Goal: Transaction & Acquisition: Purchase product/service

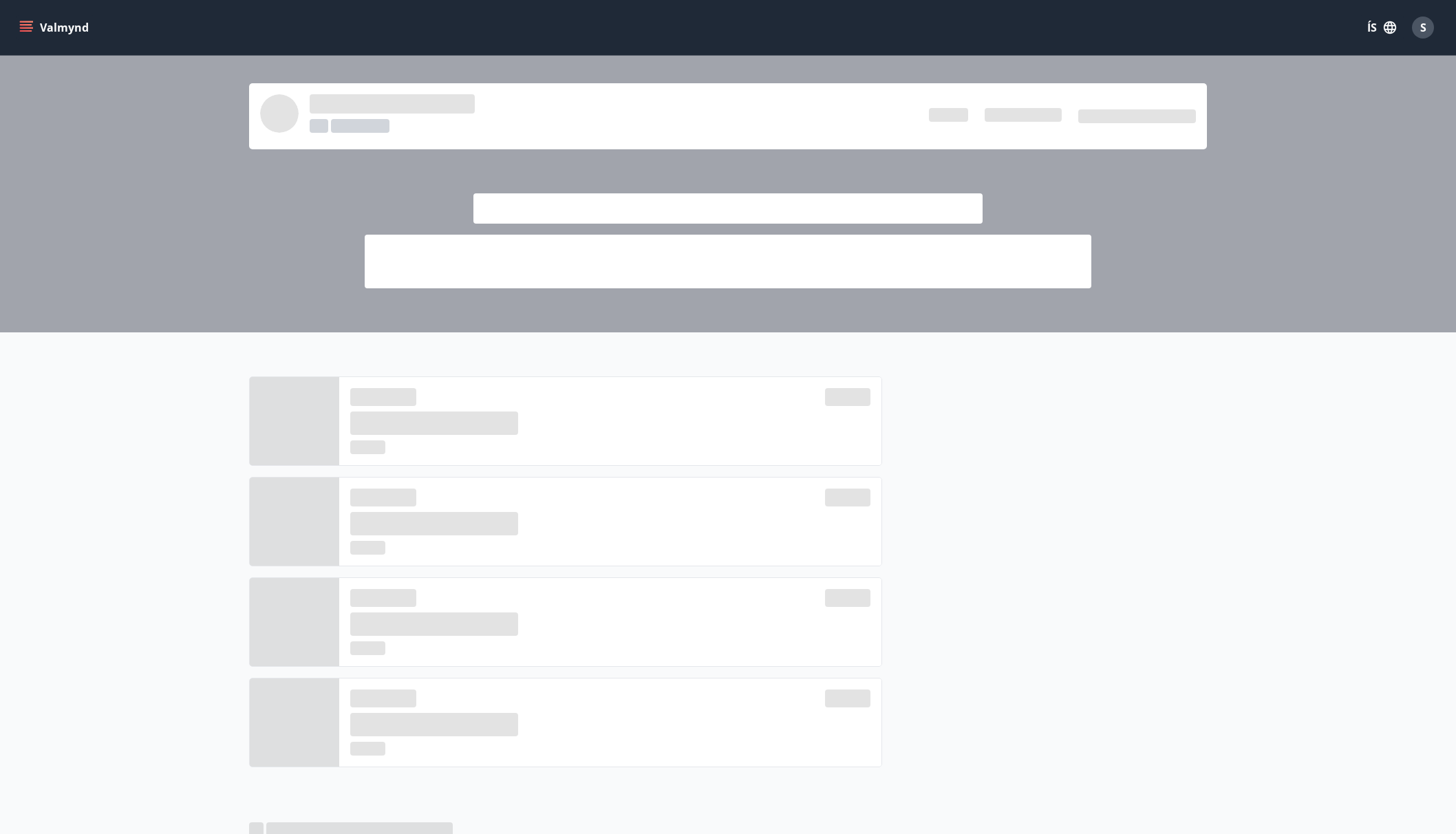
click at [26, 25] on icon "menu" at bounding box center [25, 25] width 12 height 2
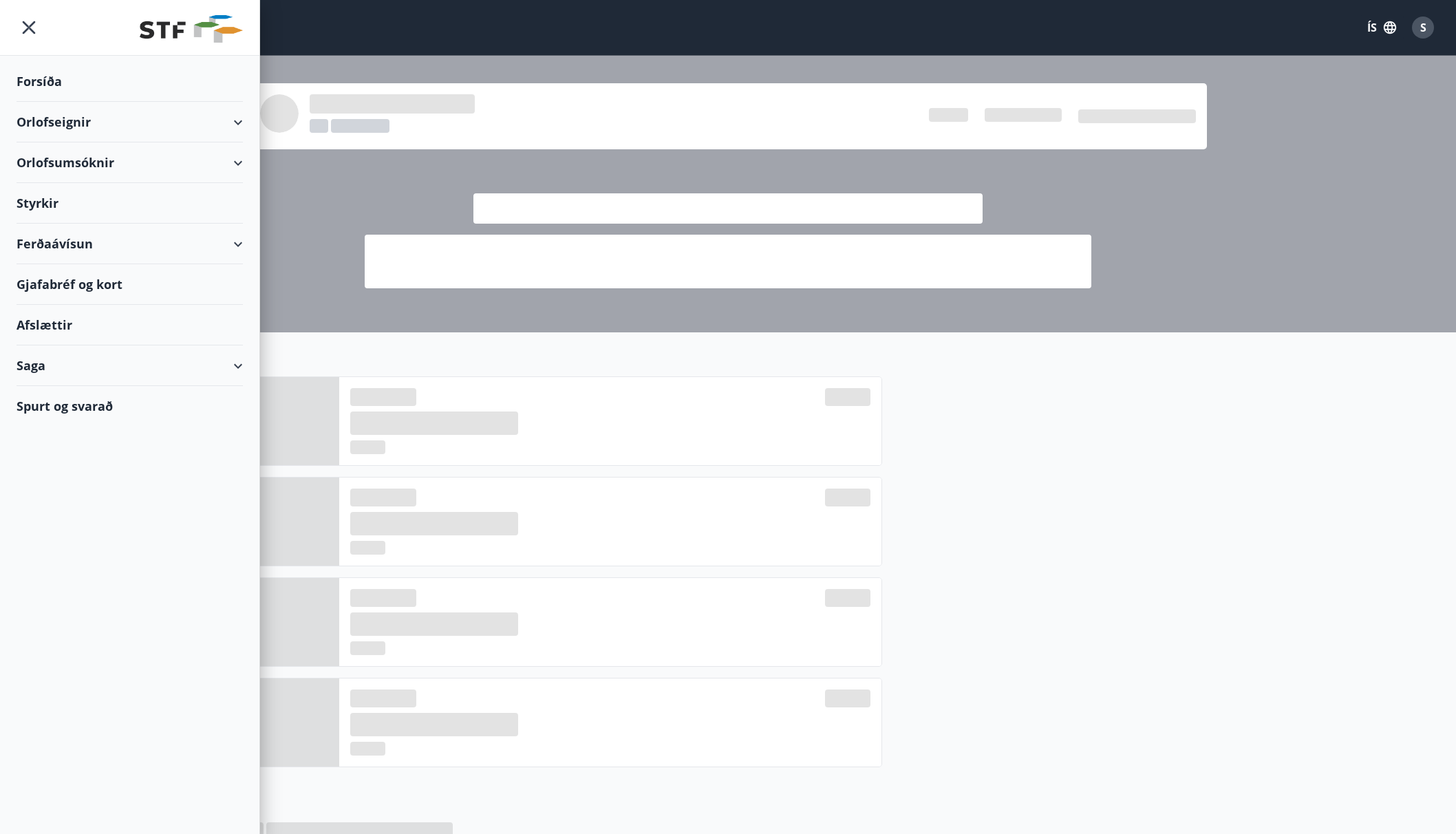
click at [130, 240] on div "Ferðaávísun" at bounding box center [129, 243] width 226 height 40
click at [65, 306] on div "Kaupa ferðaávísun" at bounding box center [129, 307] width 205 height 29
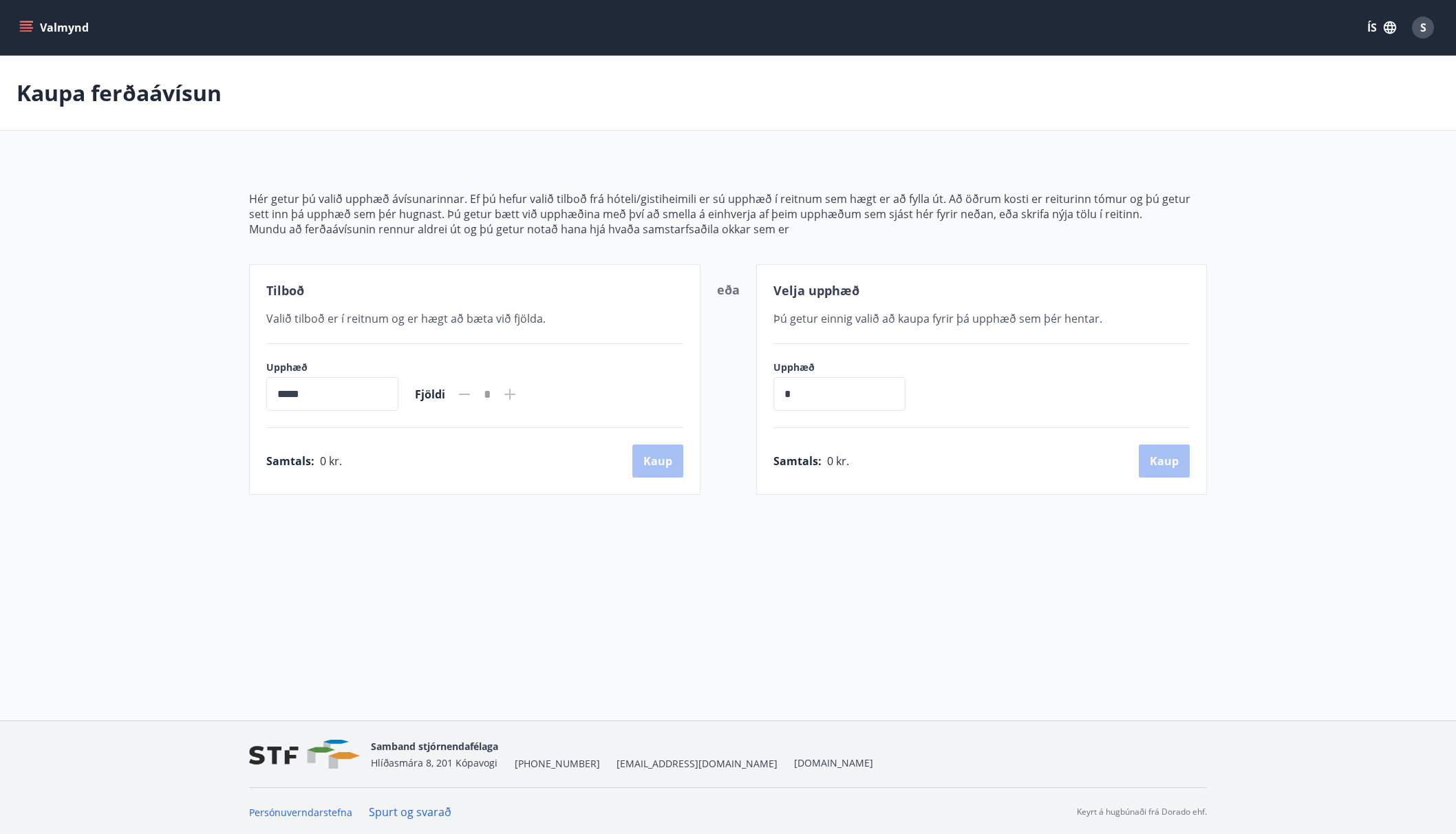
click at [353, 402] on input "*****" at bounding box center [332, 394] width 132 height 34
click at [518, 386] on icon at bounding box center [510, 394] width 16 height 16
click at [439, 394] on span "Fjöldi" at bounding box center [430, 394] width 30 height 15
drag, startPoint x: 354, startPoint y: 392, endPoint x: 307, endPoint y: 395, distance: 47.1
click at [353, 393] on input "*****" at bounding box center [332, 394] width 132 height 34
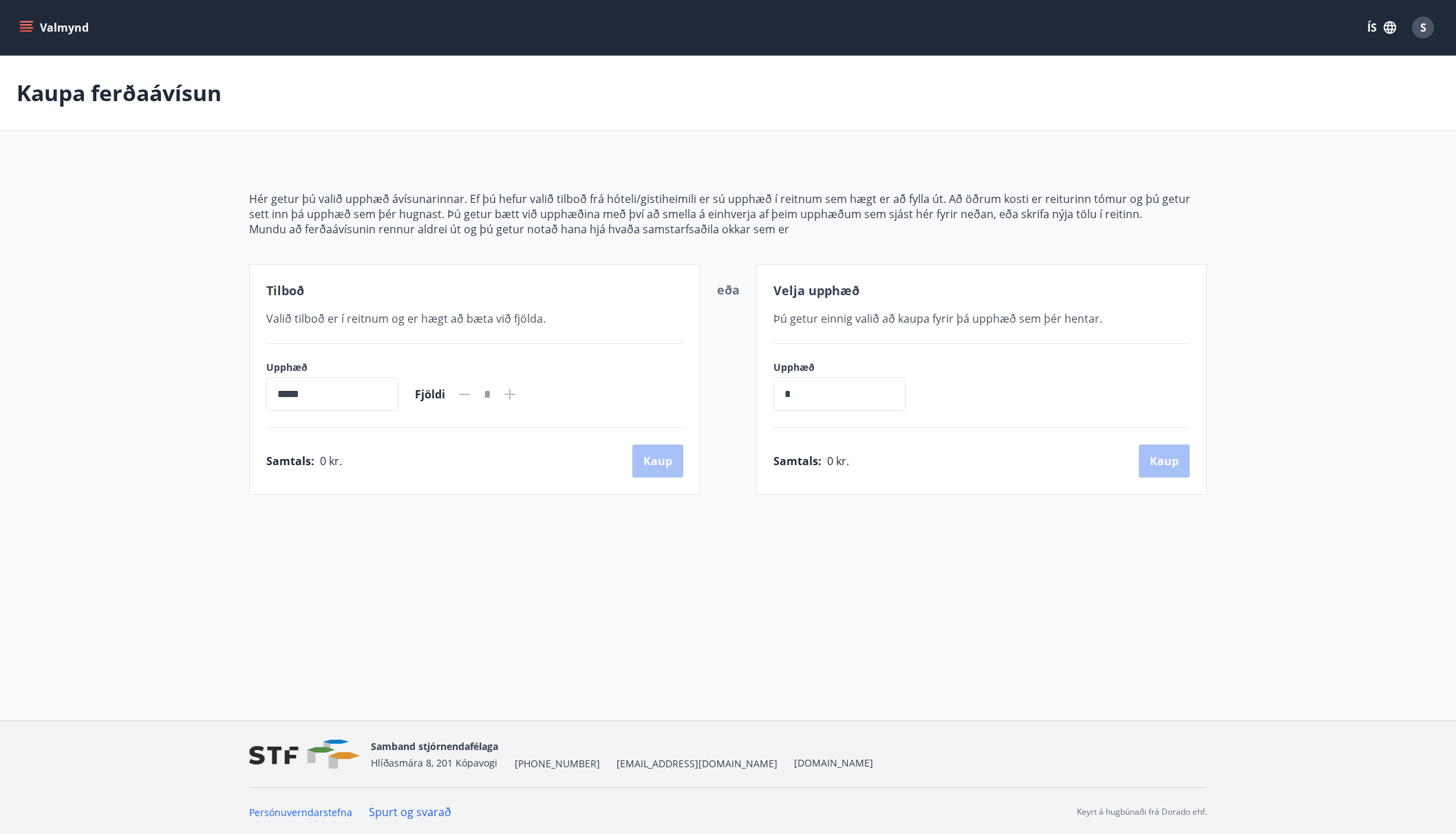
click at [307, 395] on input "*****" at bounding box center [332, 394] width 132 height 34
click at [285, 389] on input "*****" at bounding box center [332, 394] width 132 height 34
drag, startPoint x: 280, startPoint y: 386, endPoint x: 312, endPoint y: 345, distance: 52.0
click at [280, 386] on input "*****" at bounding box center [332, 394] width 132 height 34
click at [542, 214] on p "Hér getur þú valið upphæð ávísunarinnar. Ef þú hefur valið tilboð frá hóteli/gi…" at bounding box center [728, 206] width 958 height 30
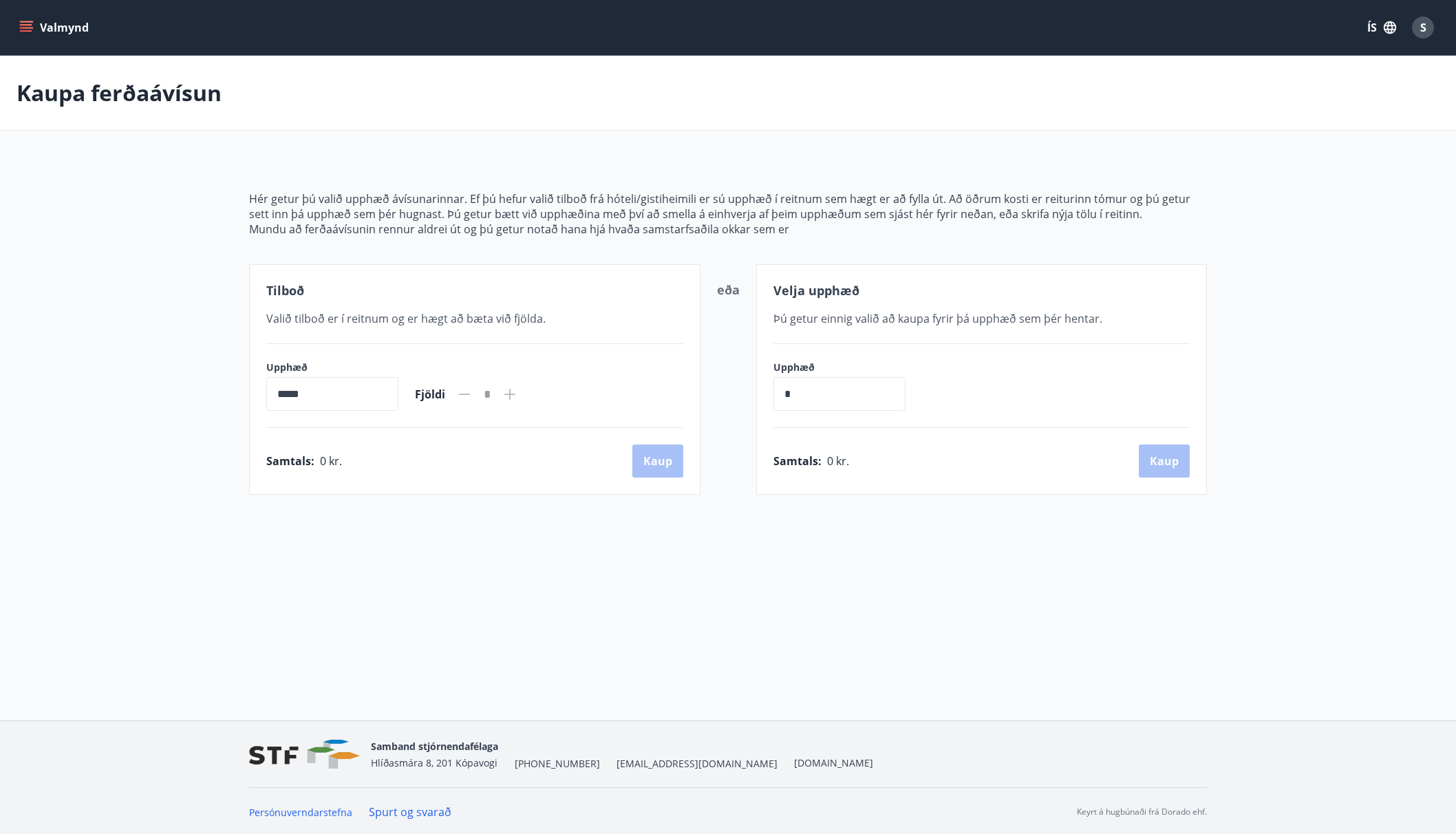
click at [598, 196] on p "Hér getur þú valið upphæð ávísunarinnar. Ef þú hefur valið tilboð frá hóteli/gi…" at bounding box center [728, 206] width 958 height 30
click at [989, 312] on span "Þú getur einnig valið að kaupa fyrir þá upphæð sem þér hentar." at bounding box center [938, 318] width 329 height 15
click at [805, 393] on input "*" at bounding box center [839, 394] width 132 height 34
click at [803, 393] on input "*" at bounding box center [839, 394] width 132 height 34
click at [531, 361] on div "Tilboð Valið tilboð er í reitnum og er hægt að [PERSON_NAME] við fjölda. Upphæð…" at bounding box center [474, 379] width 451 height 230
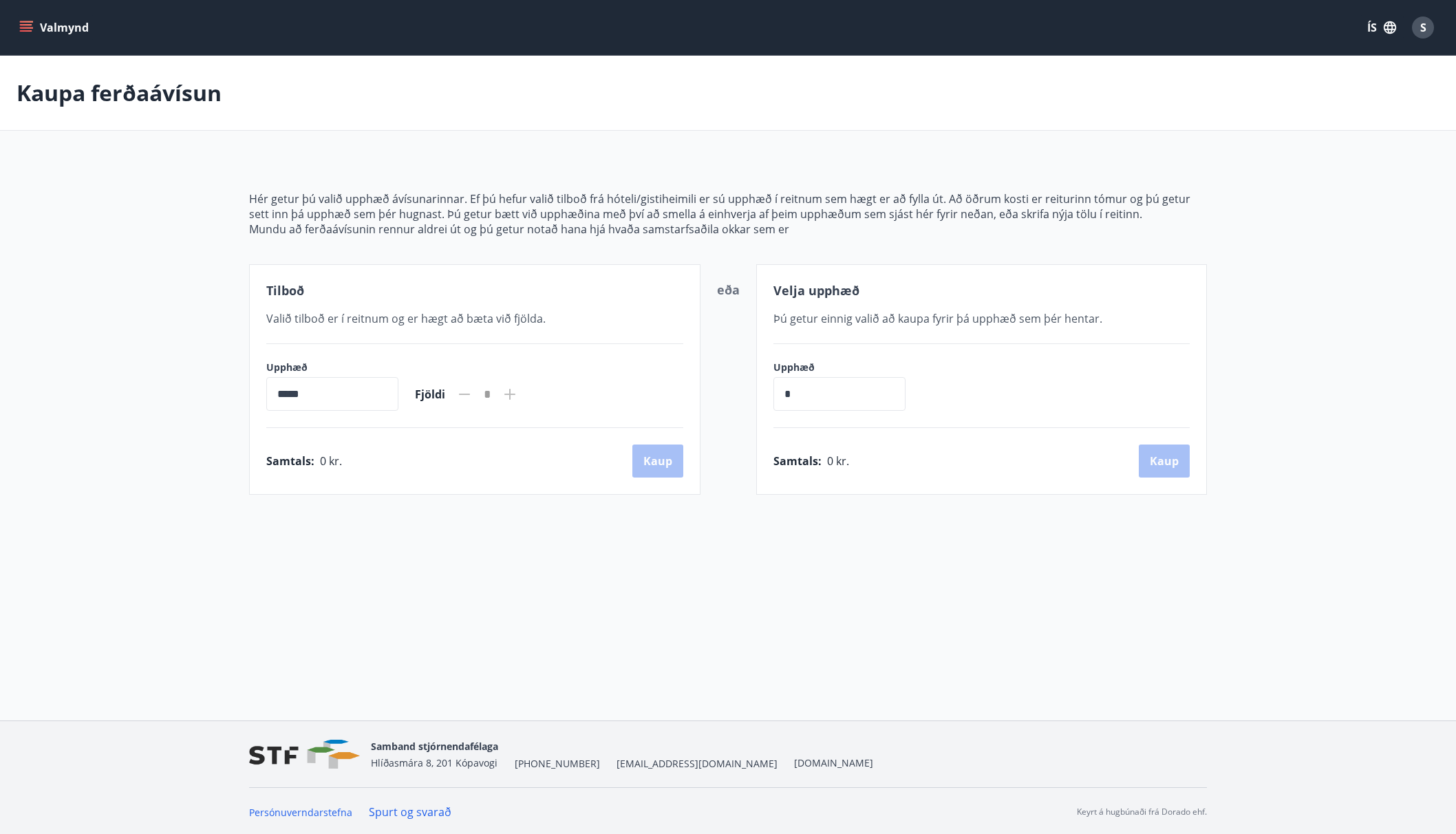
drag, startPoint x: 389, startPoint y: 449, endPoint x: 349, endPoint y: 363, distance: 94.8
click at [363, 442] on div "Tilboð Valið tilboð er í reitnum og er hægt að [PERSON_NAME] við fjölda. Upphæð…" at bounding box center [474, 379] width 451 height 230
click at [337, 259] on div "Hér getur þú valið upphæð ávísunarinnar. Ef þú hefur valið tilboð frá hóteli/gi…" at bounding box center [728, 326] width 958 height 336
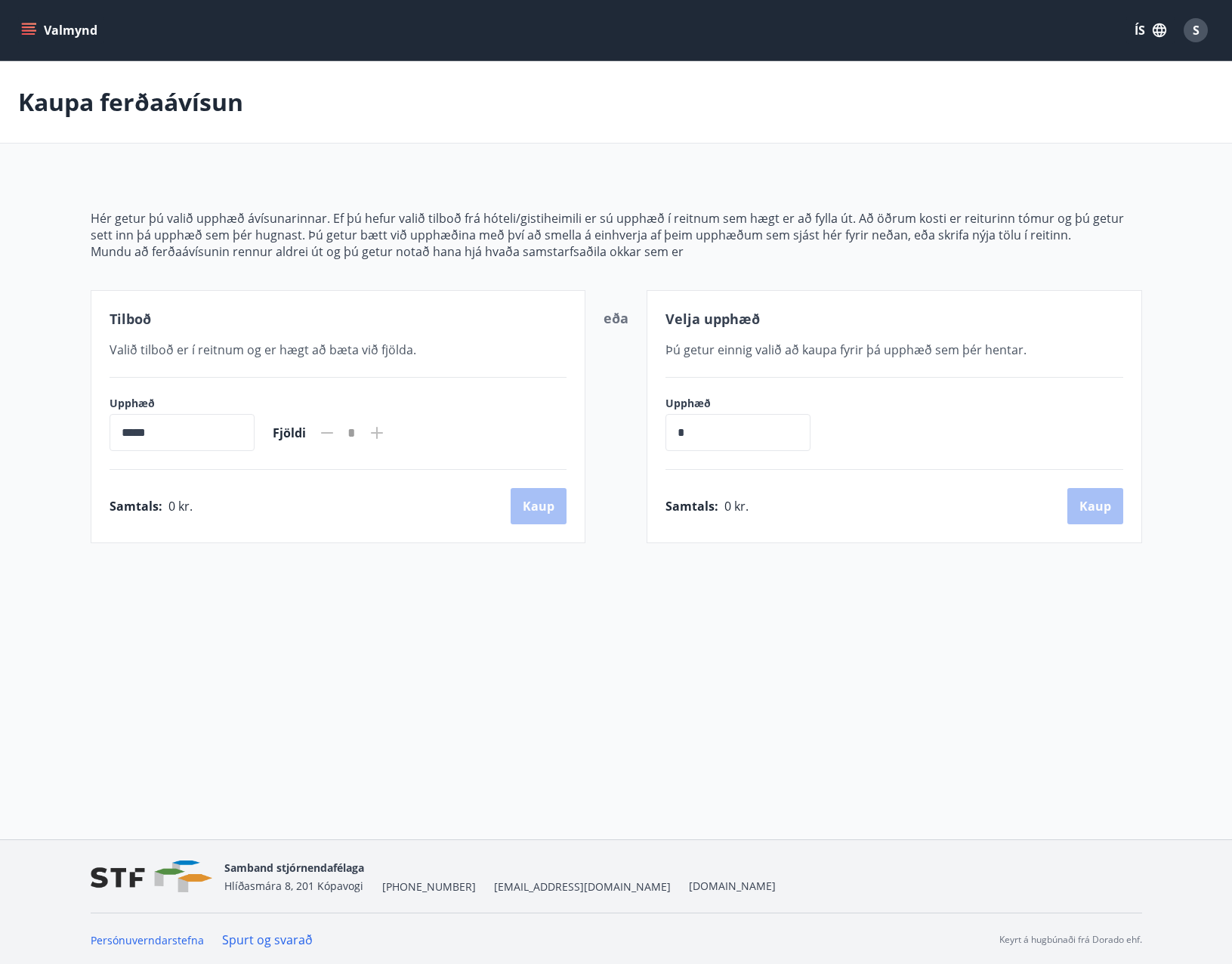
click at [29, 30] on icon "menu" at bounding box center [28, 30] width 15 height 15
drag, startPoint x: 661, startPoint y: 242, endPoint x: 670, endPoint y: 253, distance: 14.2
click at [661, 240] on p "Hér getur þú valið upphæð ávísunarinnar. Ef þú hefur valið tilboð frá hóteli/gi…" at bounding box center [616, 227] width 1051 height 33
drag, startPoint x: 165, startPoint y: 252, endPoint x: 157, endPoint y: 252, distance: 8.0
click at [165, 262] on div "Hér getur þú valið upphæð ávísunarinnar. Ef þú hefur valið tilboð frá hóteli/gi…" at bounding box center [616, 358] width 1051 height 369
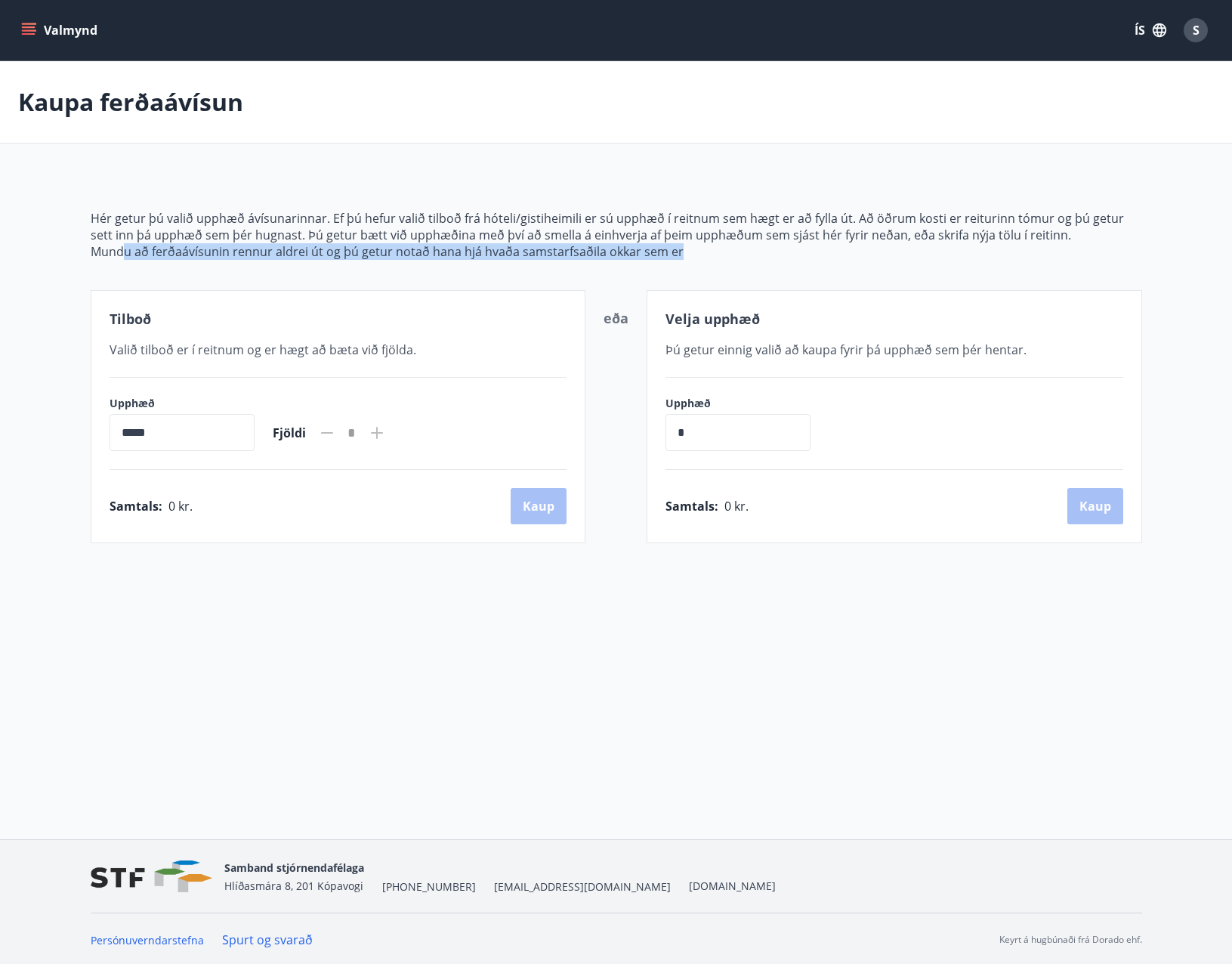
drag, startPoint x: 122, startPoint y: 253, endPoint x: 718, endPoint y: 250, distance: 596.0
click at [718, 250] on p "Mundu að ferðaávísunin rennur aldrei út og þú getur notað hana hjá hvaða samsta…" at bounding box center [616, 252] width 1051 height 16
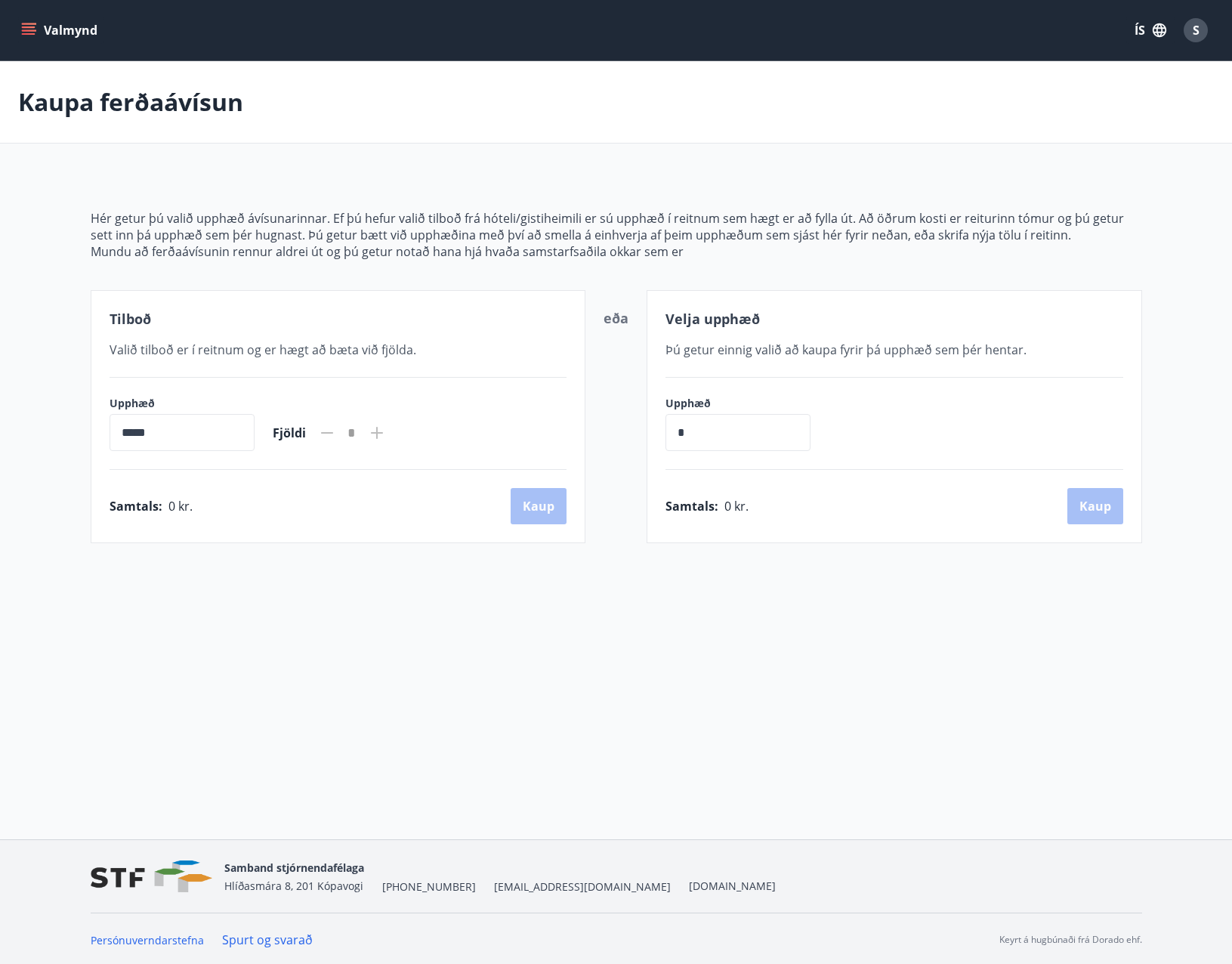
click at [477, 229] on p "Hér getur þú valið upphæð ávísunarinnar. Ef þú hefur valið tilboð frá hóteli/gi…" at bounding box center [616, 227] width 1051 height 33
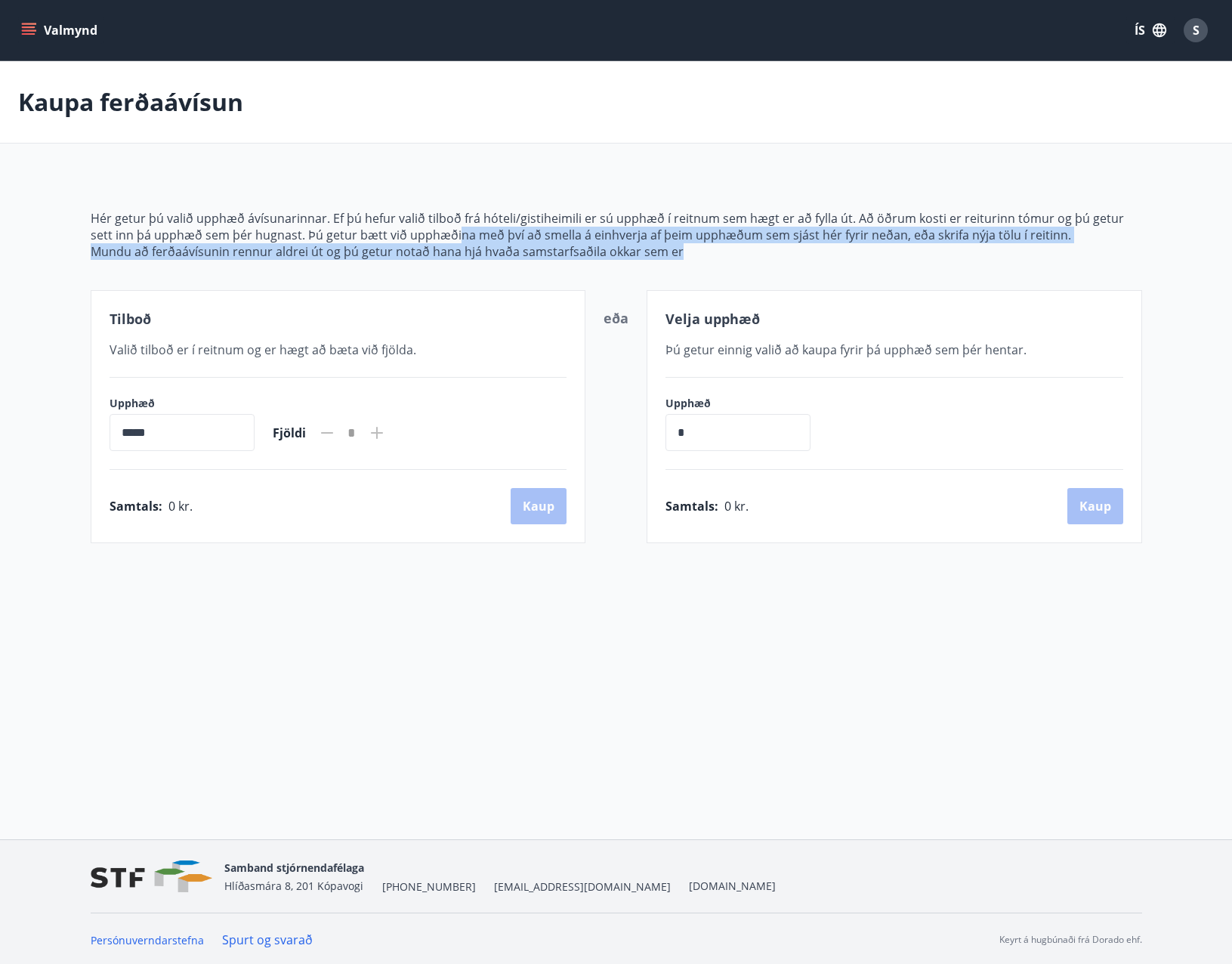
drag, startPoint x: 433, startPoint y: 232, endPoint x: 1051, endPoint y: 248, distance: 618.2
click at [1051, 248] on span "Hér getur þú valið upphæð ávísunarinnar. Ef þú hefur valið tilboð frá hóteli/gi…" at bounding box center [616, 235] width 1051 height 50
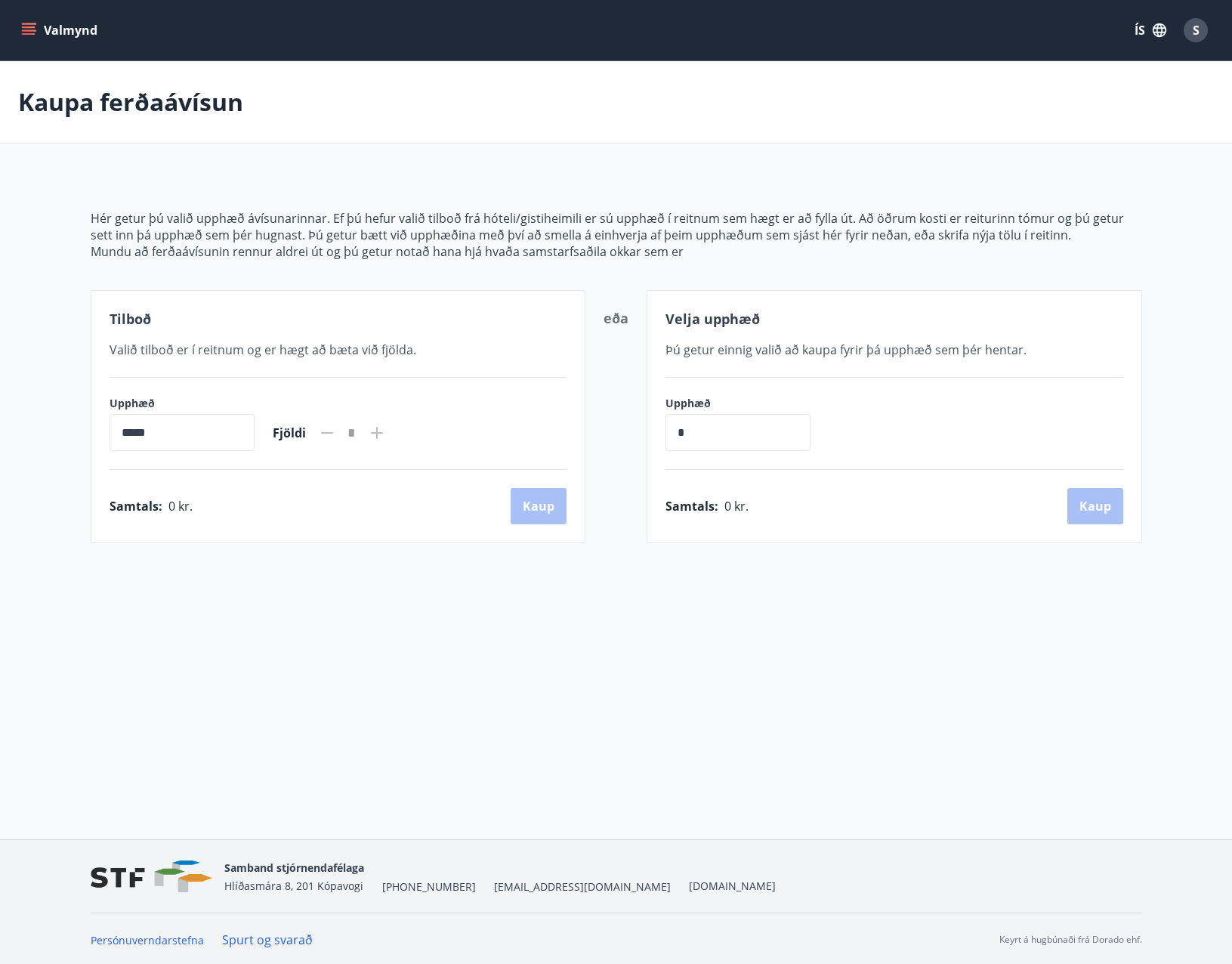
click at [497, 215] on p "Hér getur þú valið upphæð ávísunarinnar. Ef þú hefur valið tilboð frá hóteli/gi…" at bounding box center [616, 227] width 1051 height 33
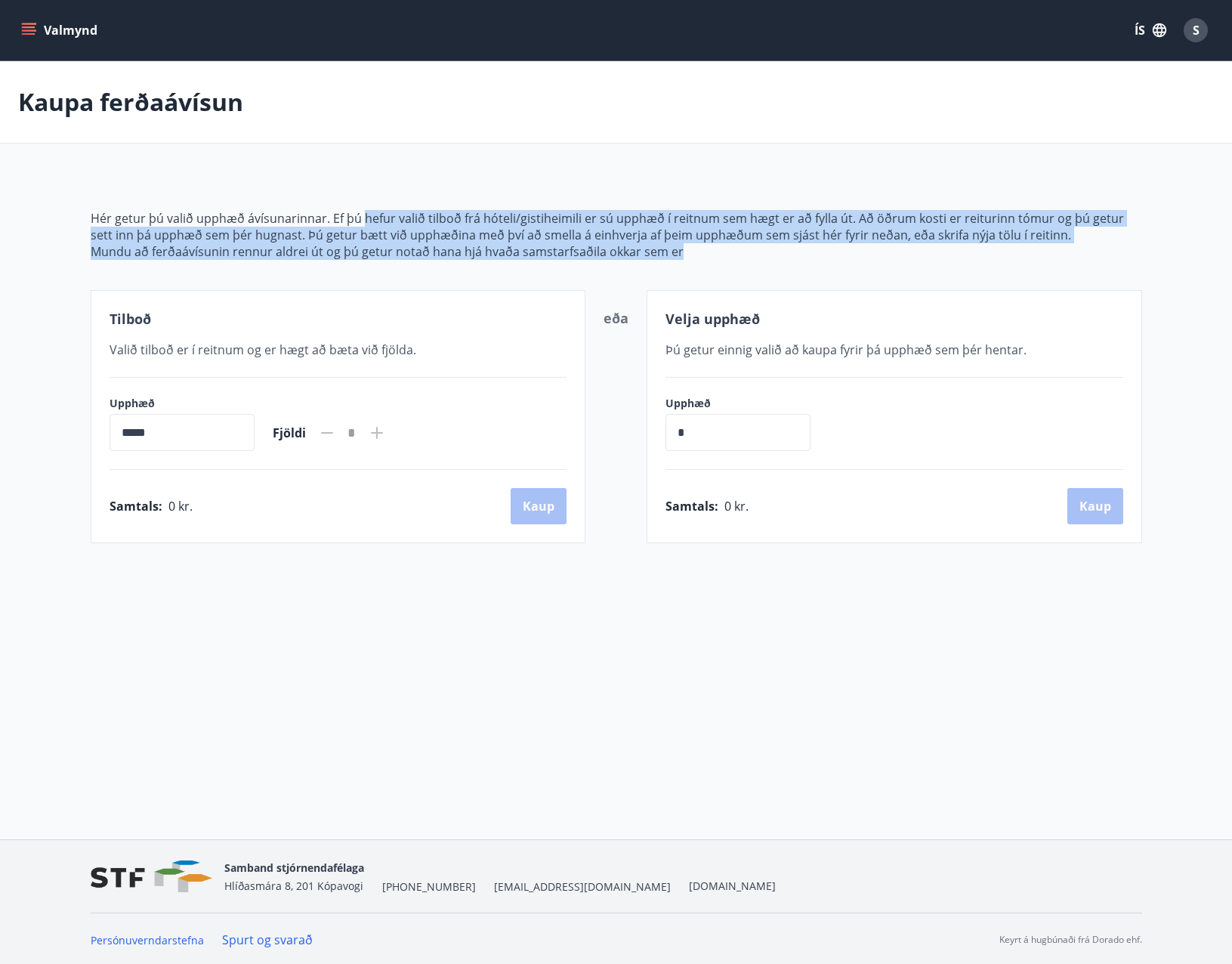
drag, startPoint x: 364, startPoint y: 224, endPoint x: 730, endPoint y: 249, distance: 366.9
click at [730, 249] on span "Hér getur þú valið upphæð ávísunarinnar. Ef þú hefur valið tilboð frá hóteli/gi…" at bounding box center [616, 235] width 1051 height 50
click at [27, 26] on icon "menu" at bounding box center [28, 27] width 14 height 2
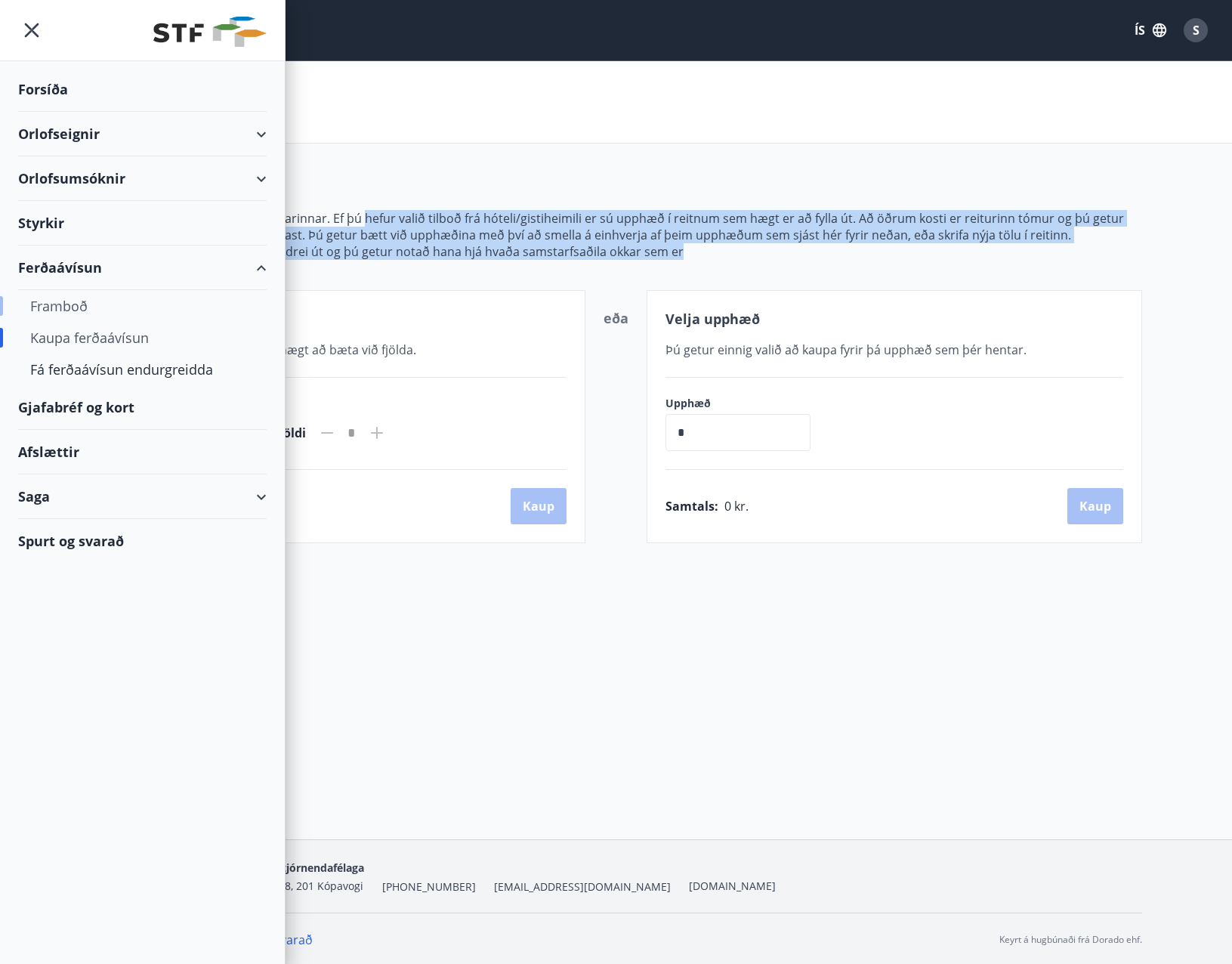
click at [54, 309] on div "Framboð" at bounding box center [142, 305] width 225 height 32
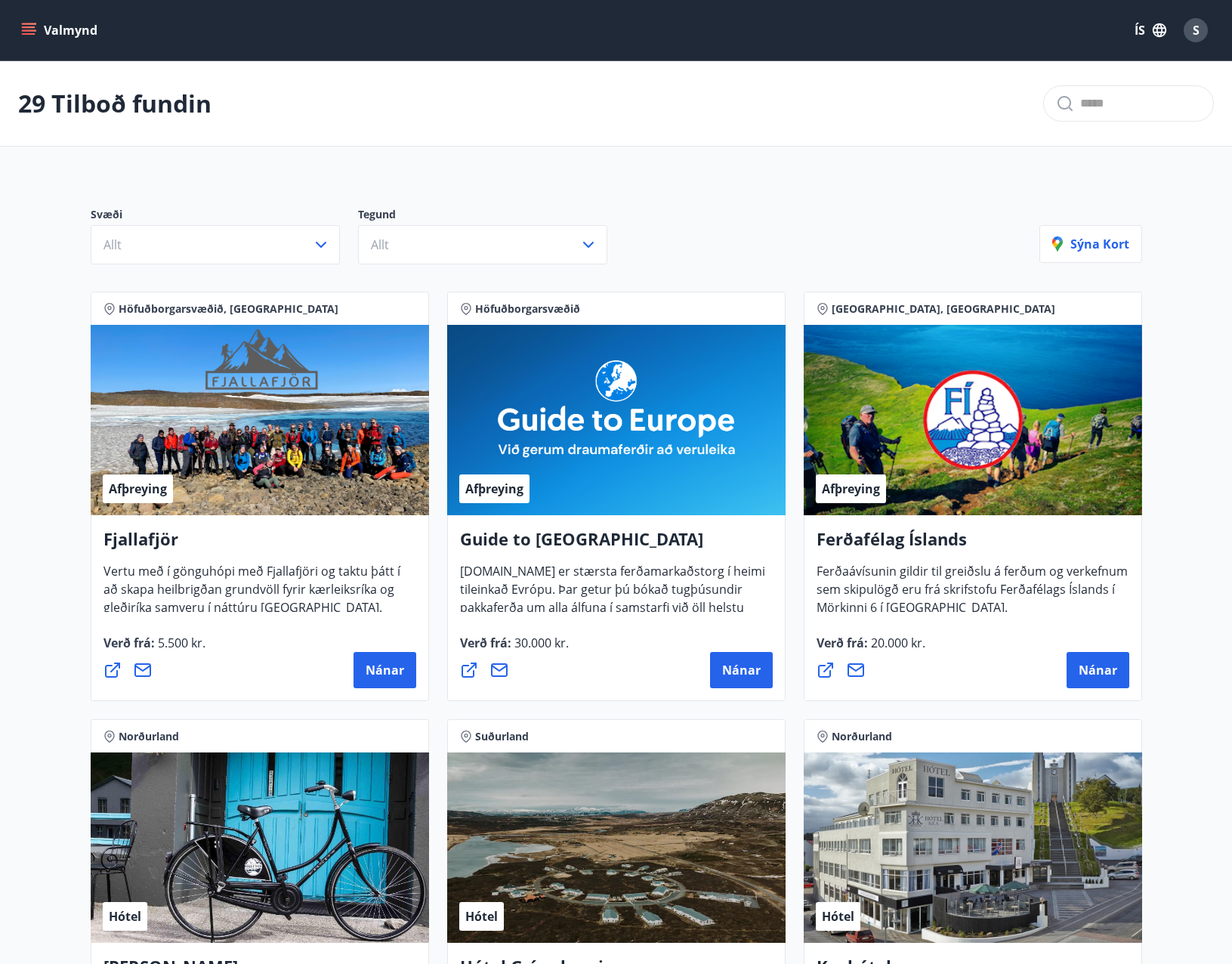
click at [29, 28] on icon "menu" at bounding box center [28, 27] width 14 height 2
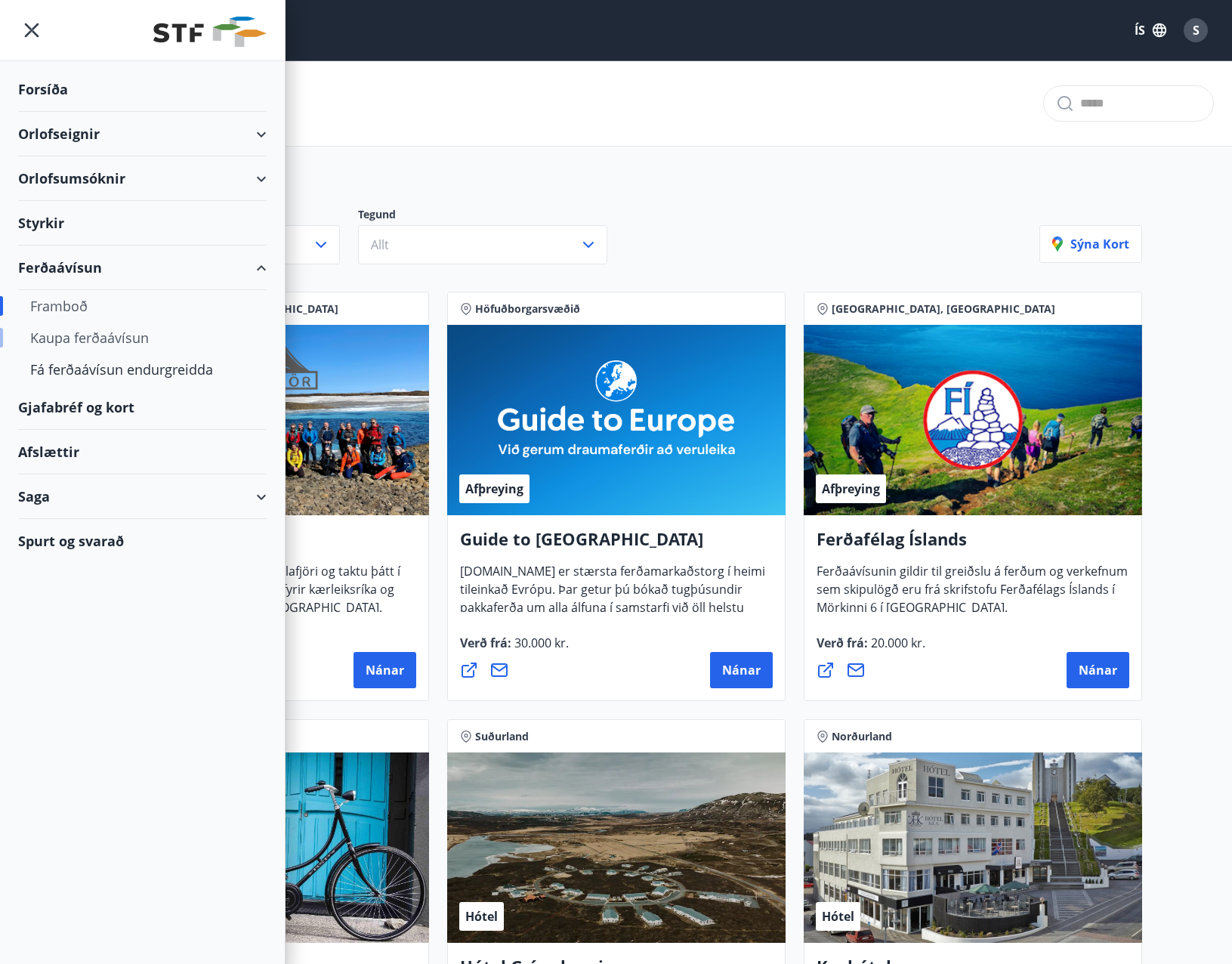
click at [97, 337] on div "Kaupa ferðaávísun" at bounding box center [142, 338] width 225 height 32
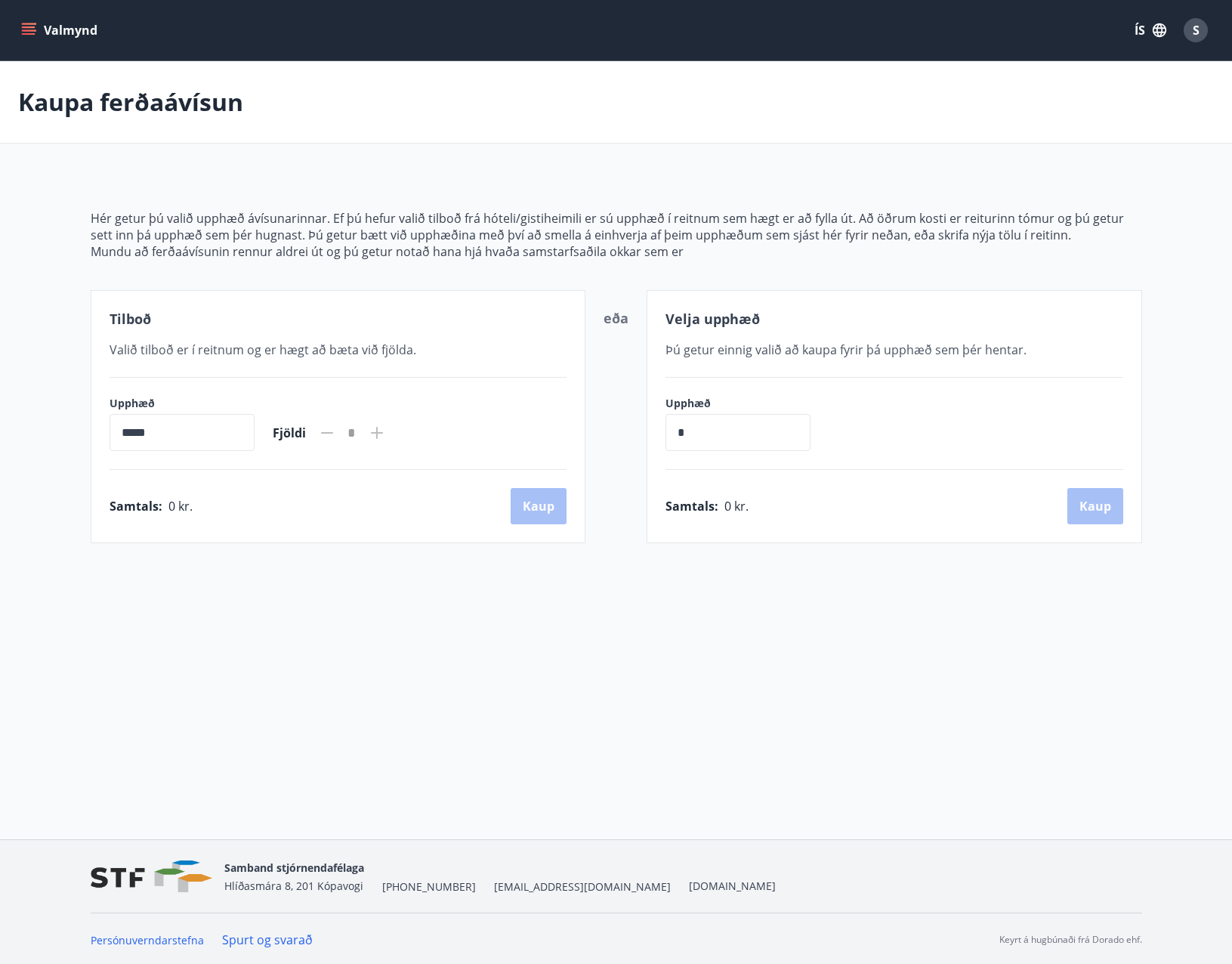
click at [420, 359] on div "Tilboð Valið tilboð er í reitnum og er hægt að [PERSON_NAME] við fjölda. Upphæð…" at bounding box center [338, 416] width 496 height 253
drag, startPoint x: 401, startPoint y: 431, endPoint x: 386, endPoint y: 435, distance: 15.5
click at [386, 431] on icon at bounding box center [377, 433] width 18 height 18
click at [337, 434] on div "Fjöldi *" at bounding box center [329, 433] width 114 height 36
click at [205, 431] on input "*****" at bounding box center [181, 432] width 145 height 37
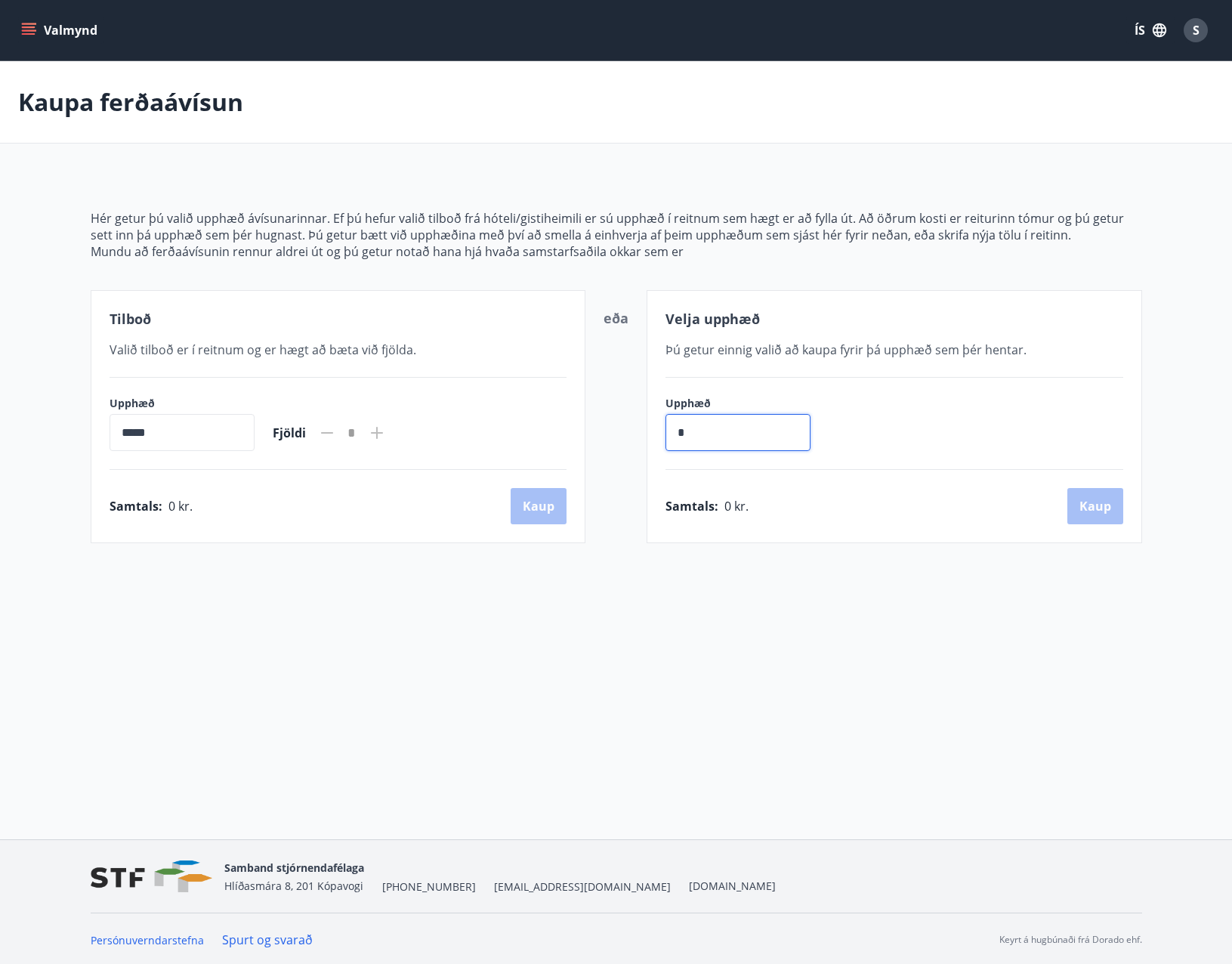
drag, startPoint x: 740, startPoint y: 416, endPoint x: 671, endPoint y: 434, distance: 71.3
click at [740, 416] on input "*" at bounding box center [737, 432] width 145 height 37
drag, startPoint x: 718, startPoint y: 434, endPoint x: 640, endPoint y: 437, distance: 78.1
click at [643, 437] on div "Tilboð Valið tilboð er í reitnum og er hægt að [PERSON_NAME] við fjölda. Upphæð…" at bounding box center [616, 416] width 1051 height 253
click at [835, 309] on div "Velja upphæð" at bounding box center [894, 319] width 458 height 20
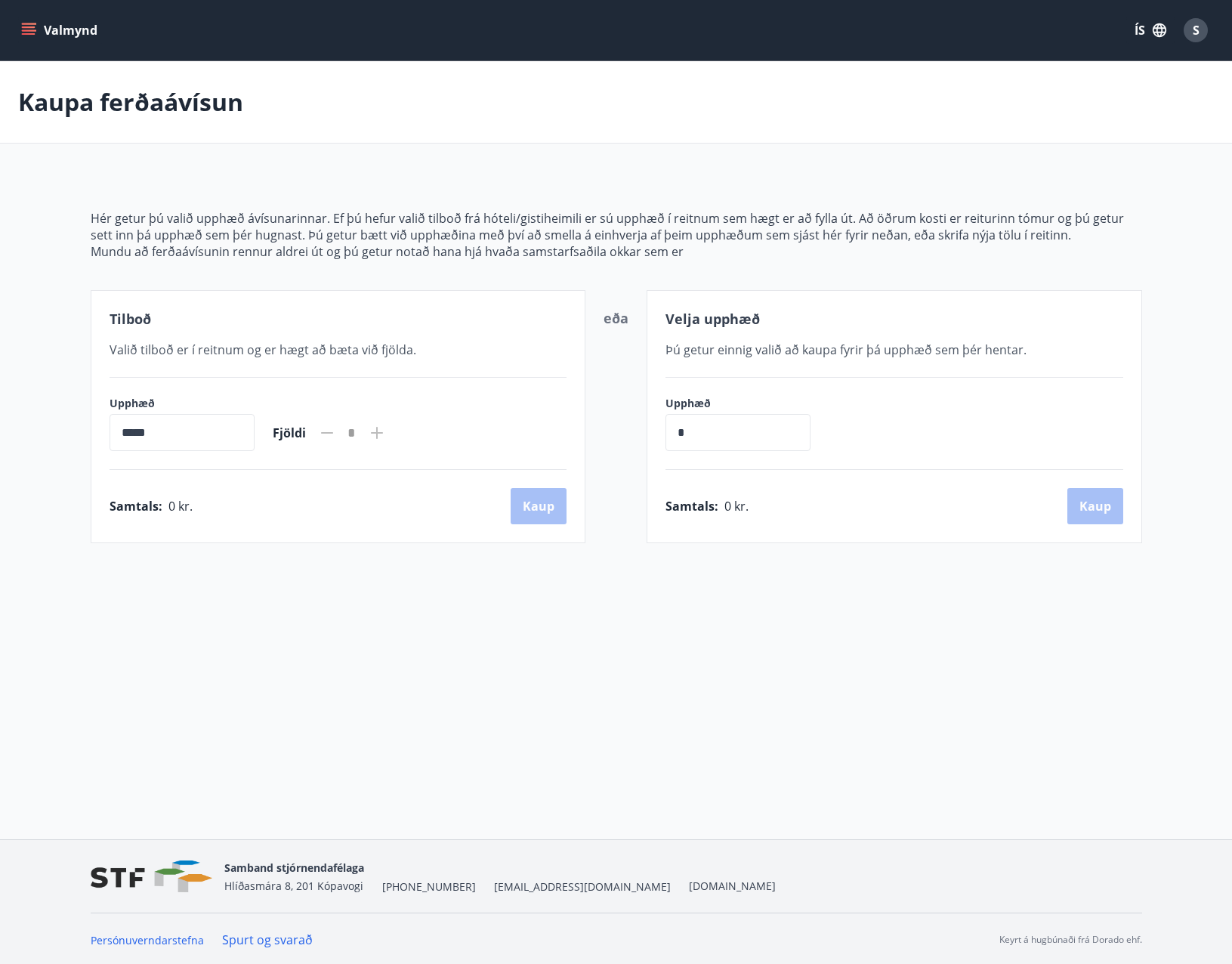
click at [735, 413] on div "Upphæð * ​" at bounding box center [745, 423] width 160 height 55
drag, startPoint x: 733, startPoint y: 414, endPoint x: 630, endPoint y: 428, distance: 103.9
click at [632, 424] on div "Tilboð Valið tilboð er í reitnum og er hægt að [PERSON_NAME] við fjölda. Upphæð…" at bounding box center [616, 416] width 1051 height 253
type input "******"
click at [255, 411] on label "Upphæð" at bounding box center [181, 403] width 145 height 15
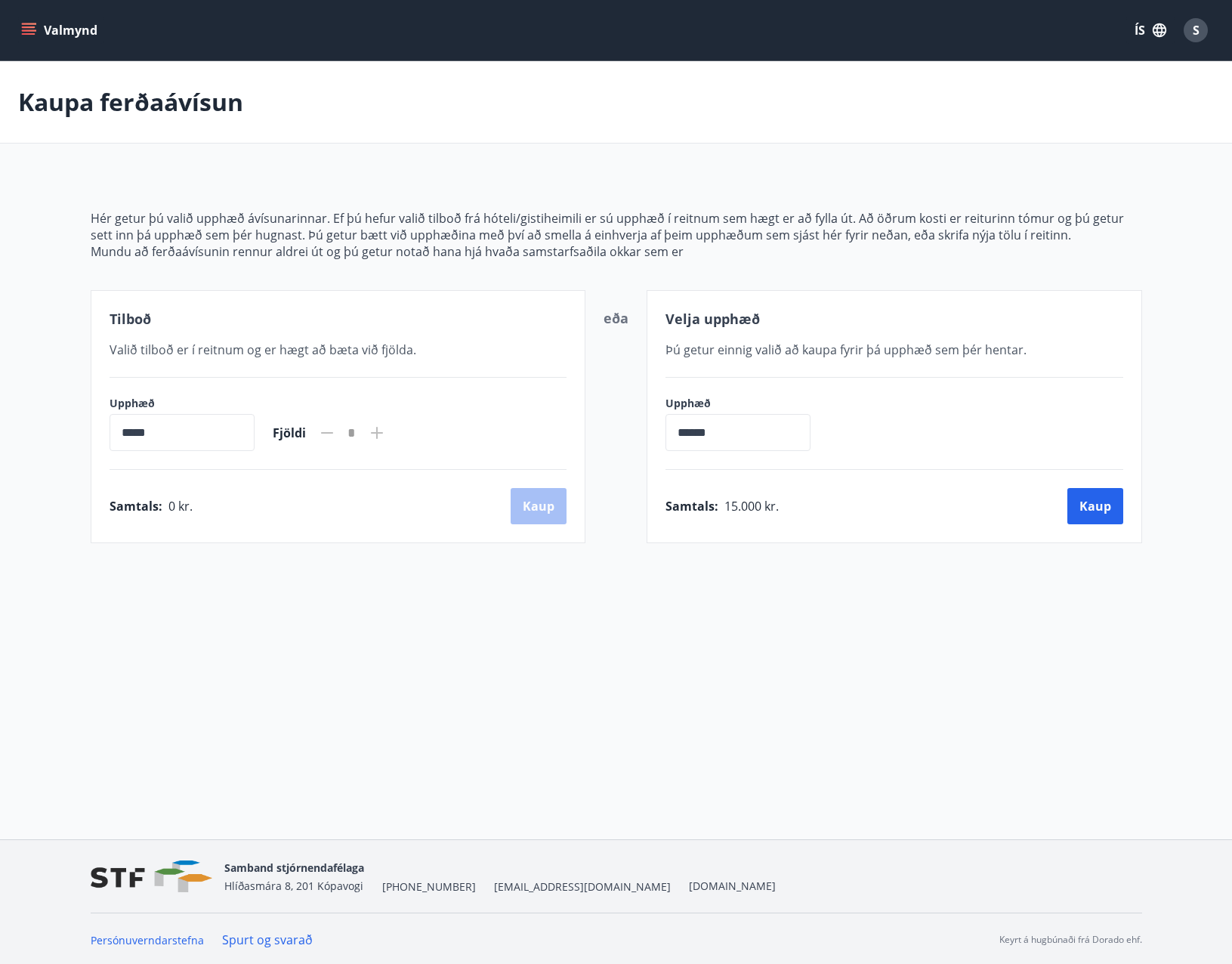
click at [42, 35] on button "Valmynd" at bounding box center [60, 30] width 86 height 27
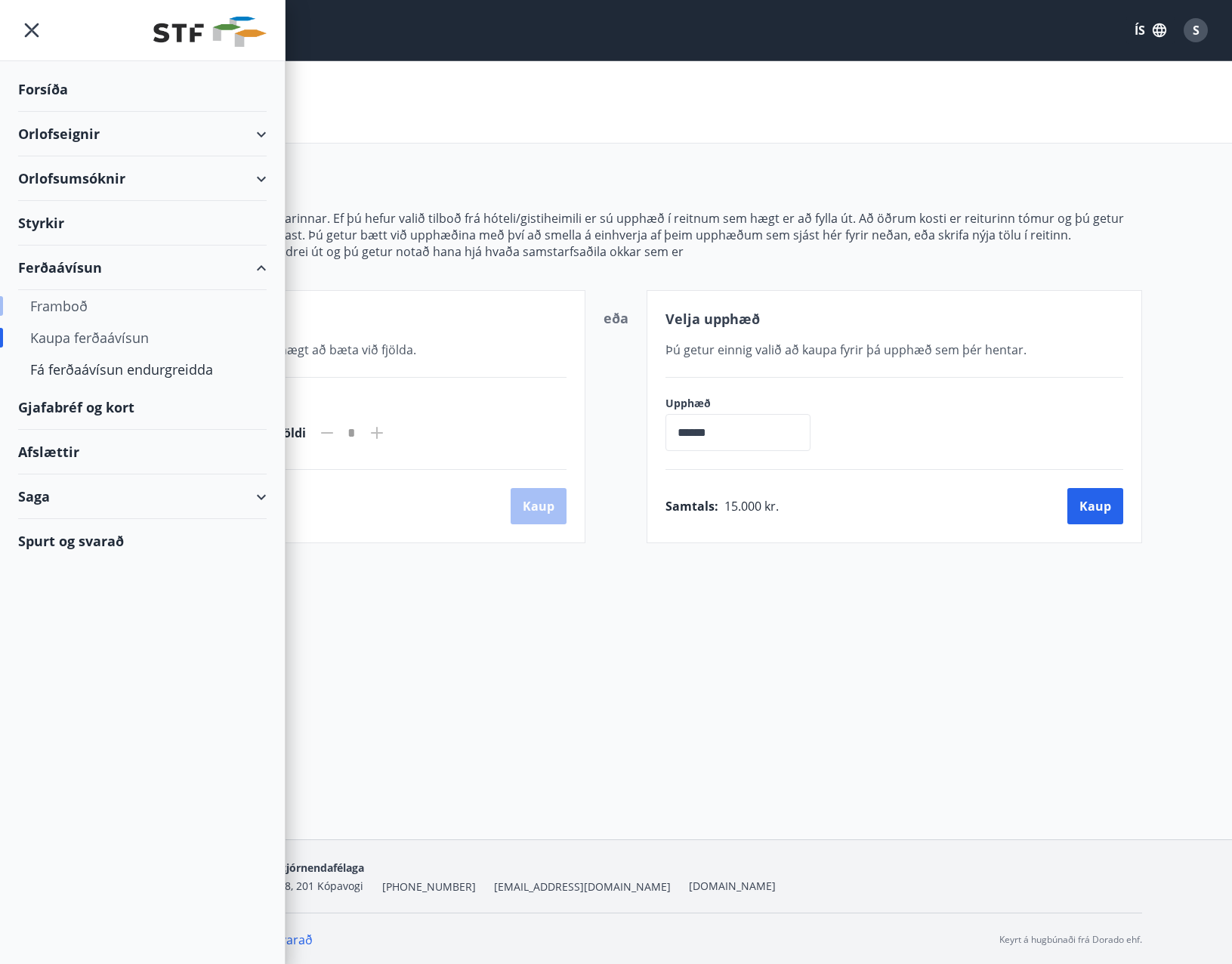
click at [68, 301] on div "Framboð" at bounding box center [142, 305] width 225 height 32
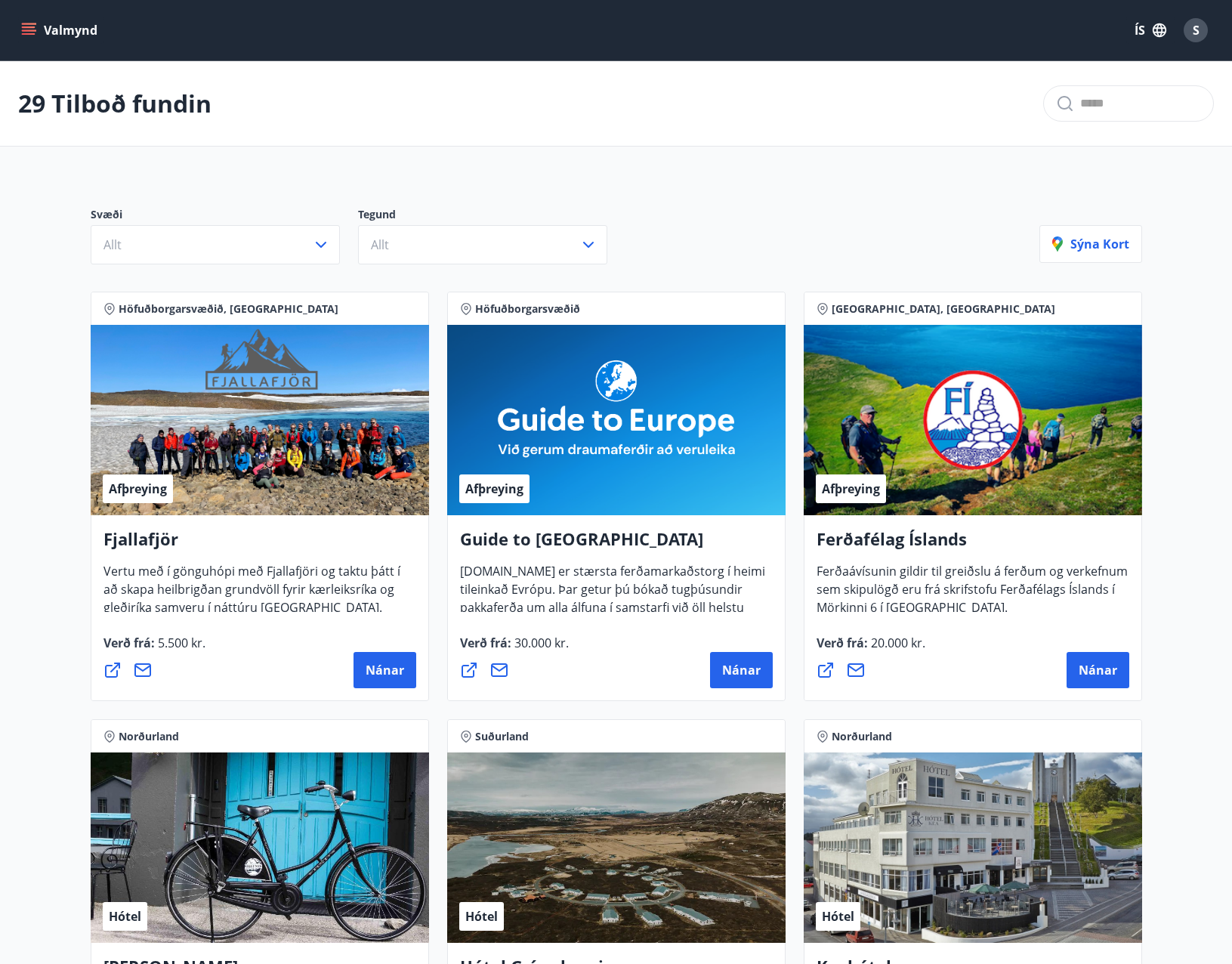
click at [31, 24] on icon "menu" at bounding box center [30, 24] width 16 height 2
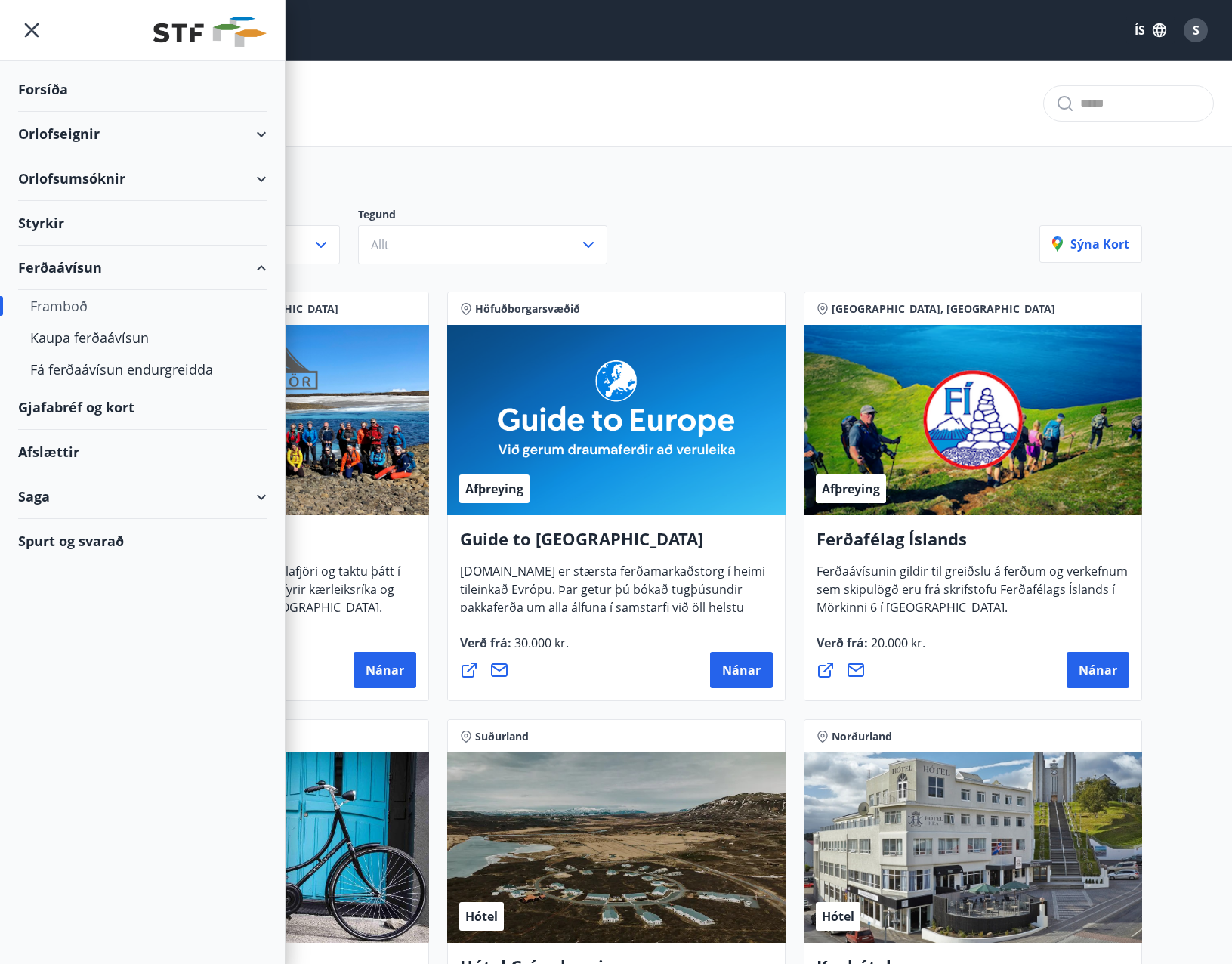
click at [72, 406] on div "Gjafabréf og kort" at bounding box center [142, 407] width 248 height 44
click at [66, 338] on div "Kaupa ferðaávísun" at bounding box center [142, 338] width 225 height 32
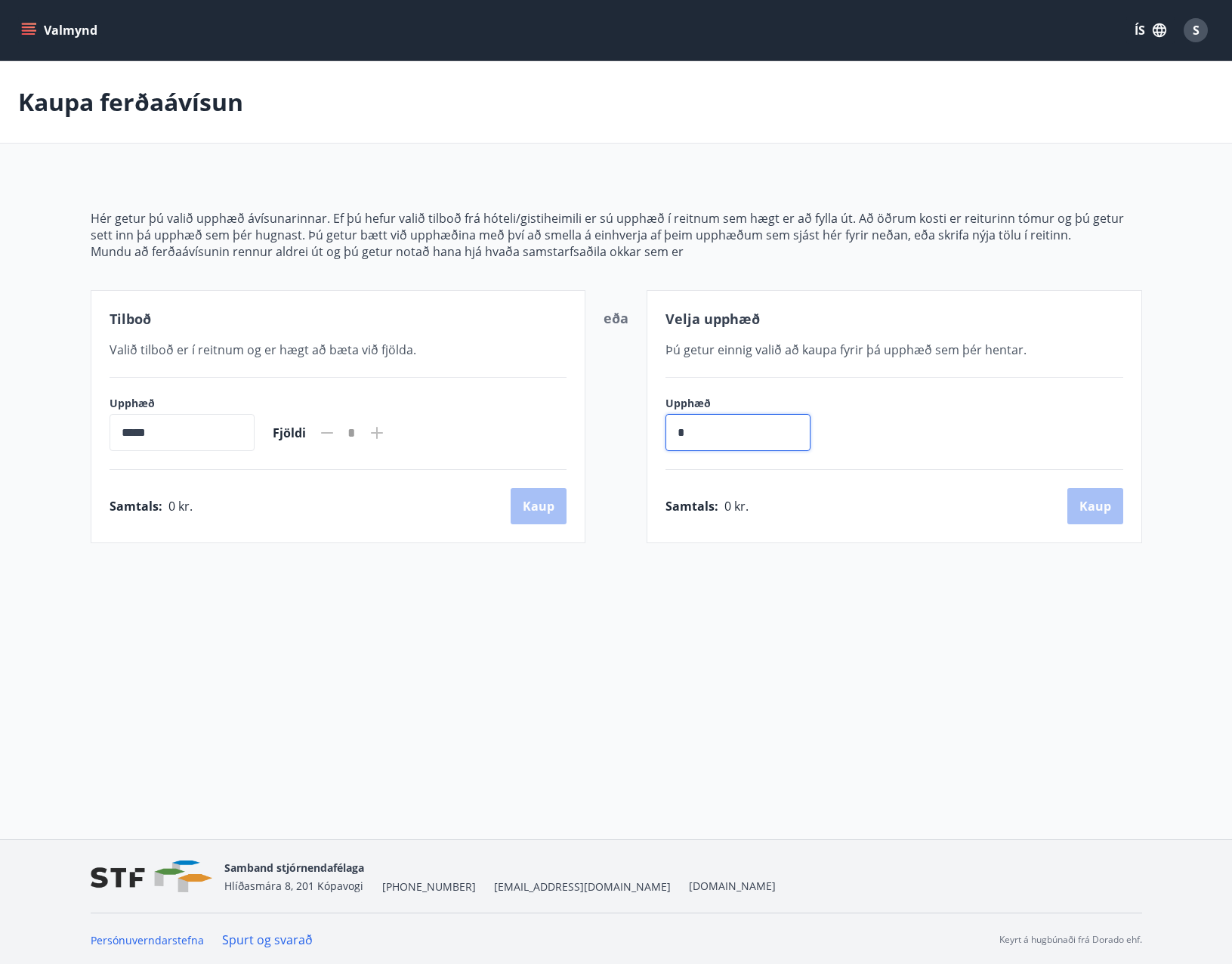
drag, startPoint x: 726, startPoint y: 431, endPoint x: 581, endPoint y: 440, distance: 145.3
click at [581, 436] on div "Tilboð Valið tilboð er í reitnum og er hægt að [PERSON_NAME] við fjölda. Upphæð…" at bounding box center [616, 416] width 1051 height 253
type input "*********"
click at [23, 27] on icon "menu" at bounding box center [28, 27] width 14 height 2
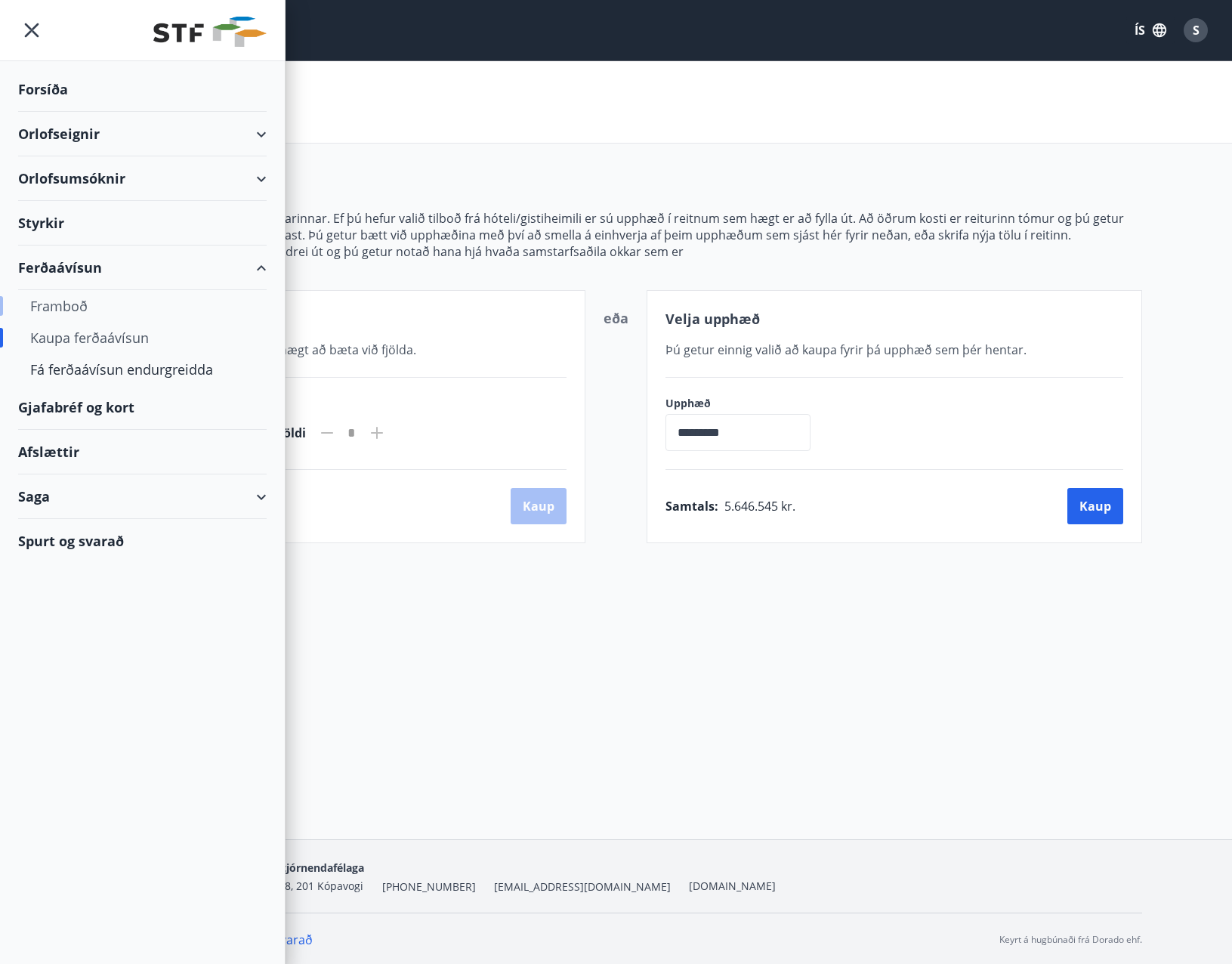
click at [56, 309] on div "Framboð" at bounding box center [142, 305] width 225 height 32
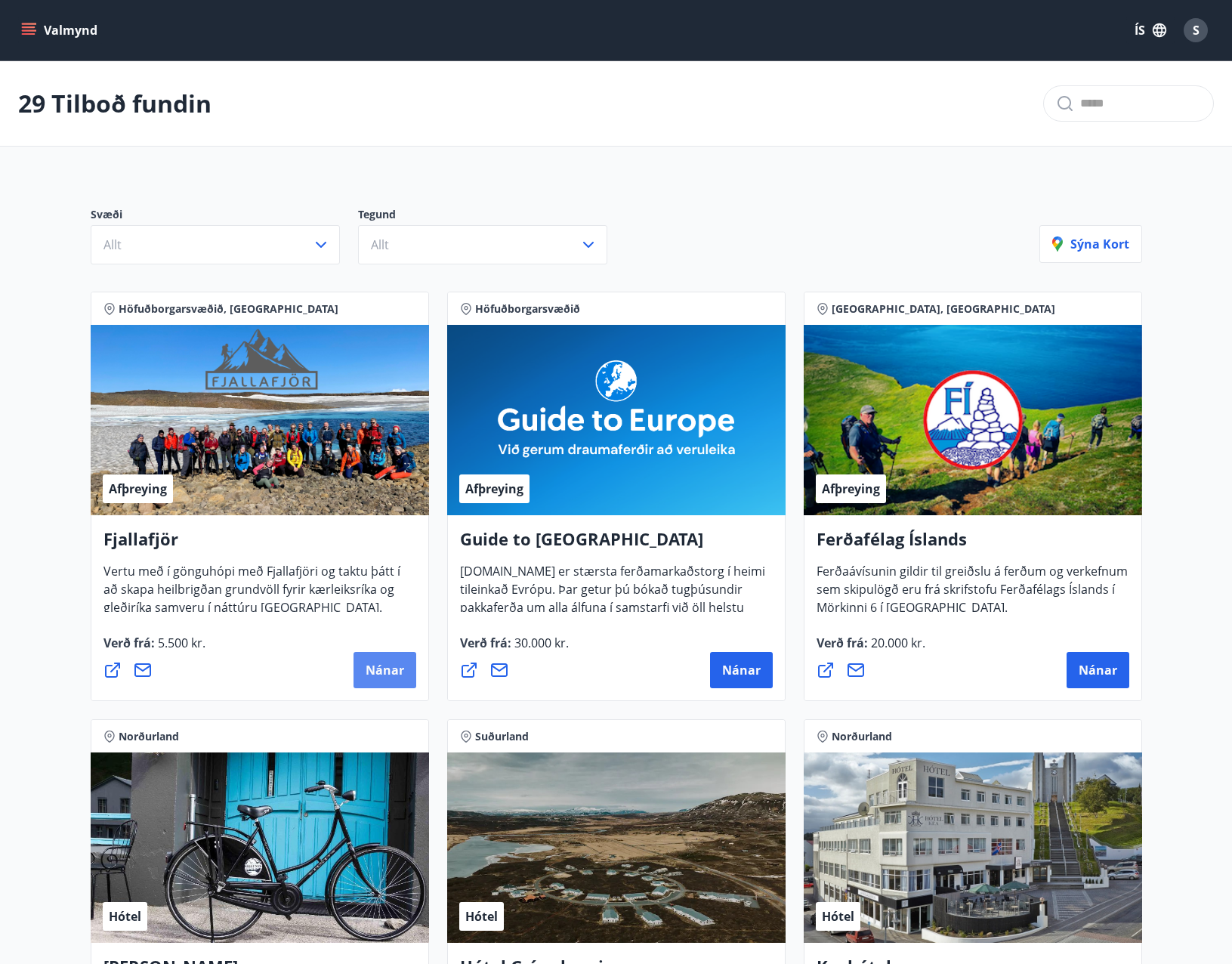
click at [384, 664] on span "Nánar" at bounding box center [384, 670] width 39 height 16
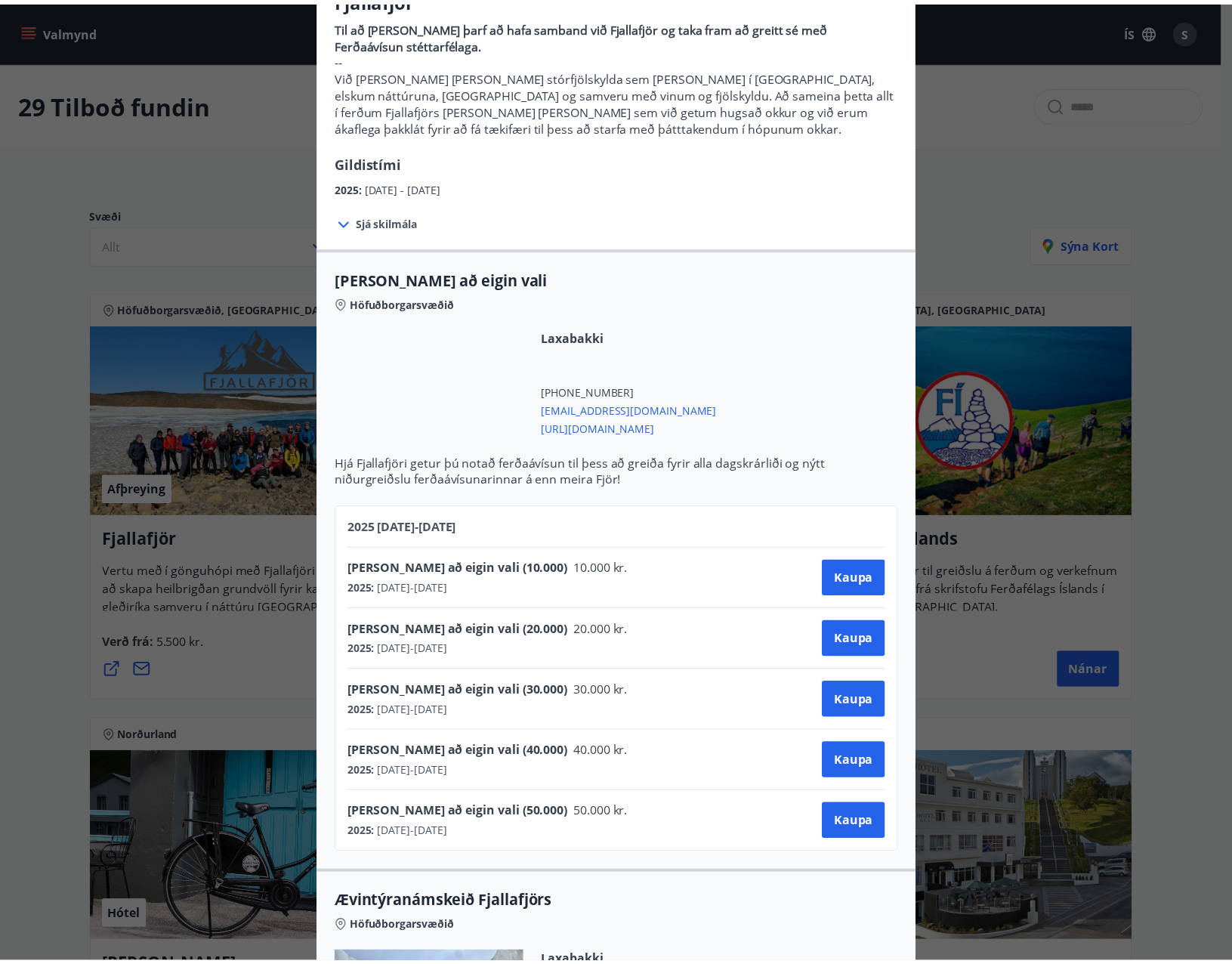
scroll to position [453, 0]
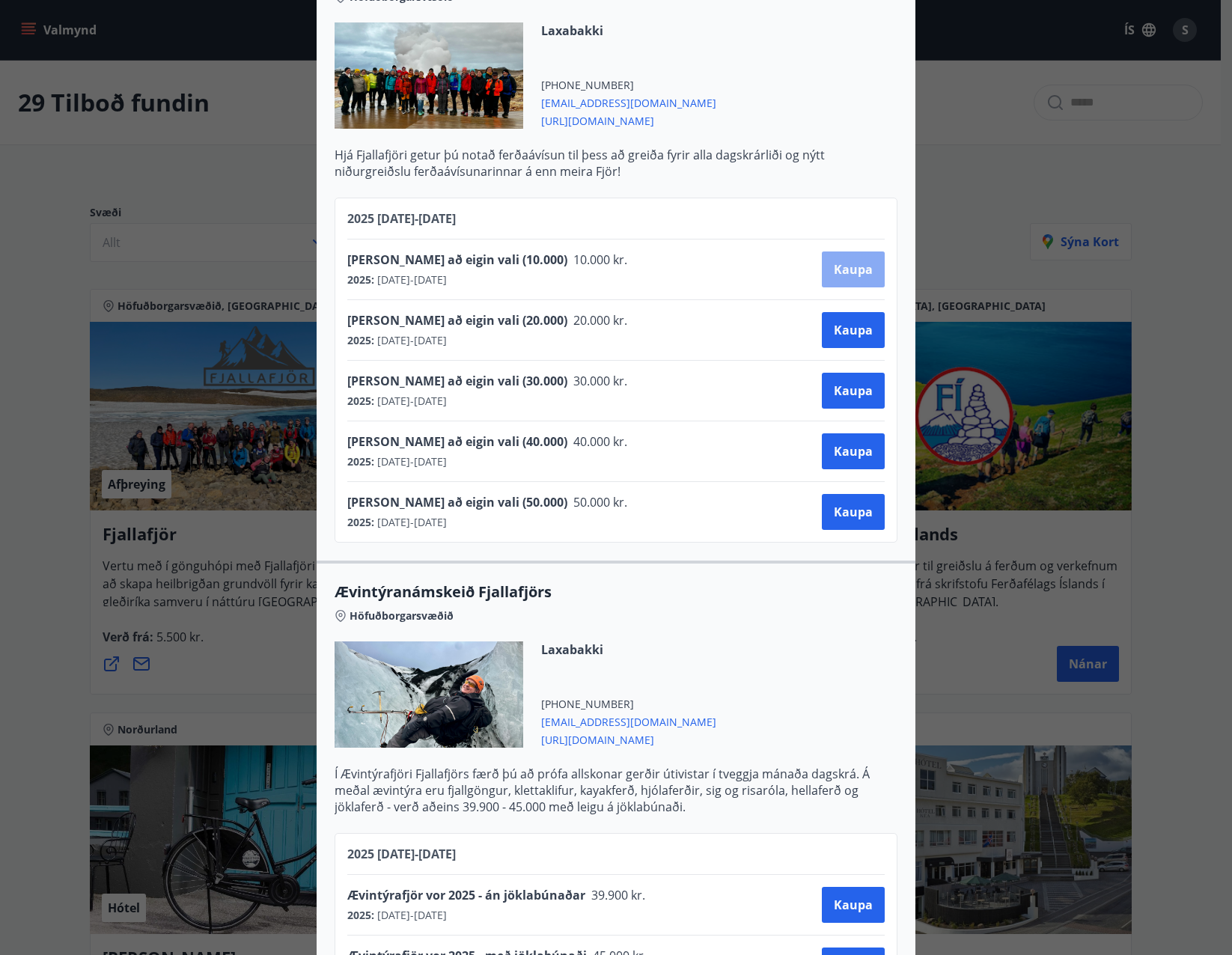
click at [846, 275] on span "Kaupa" at bounding box center [854, 269] width 39 height 16
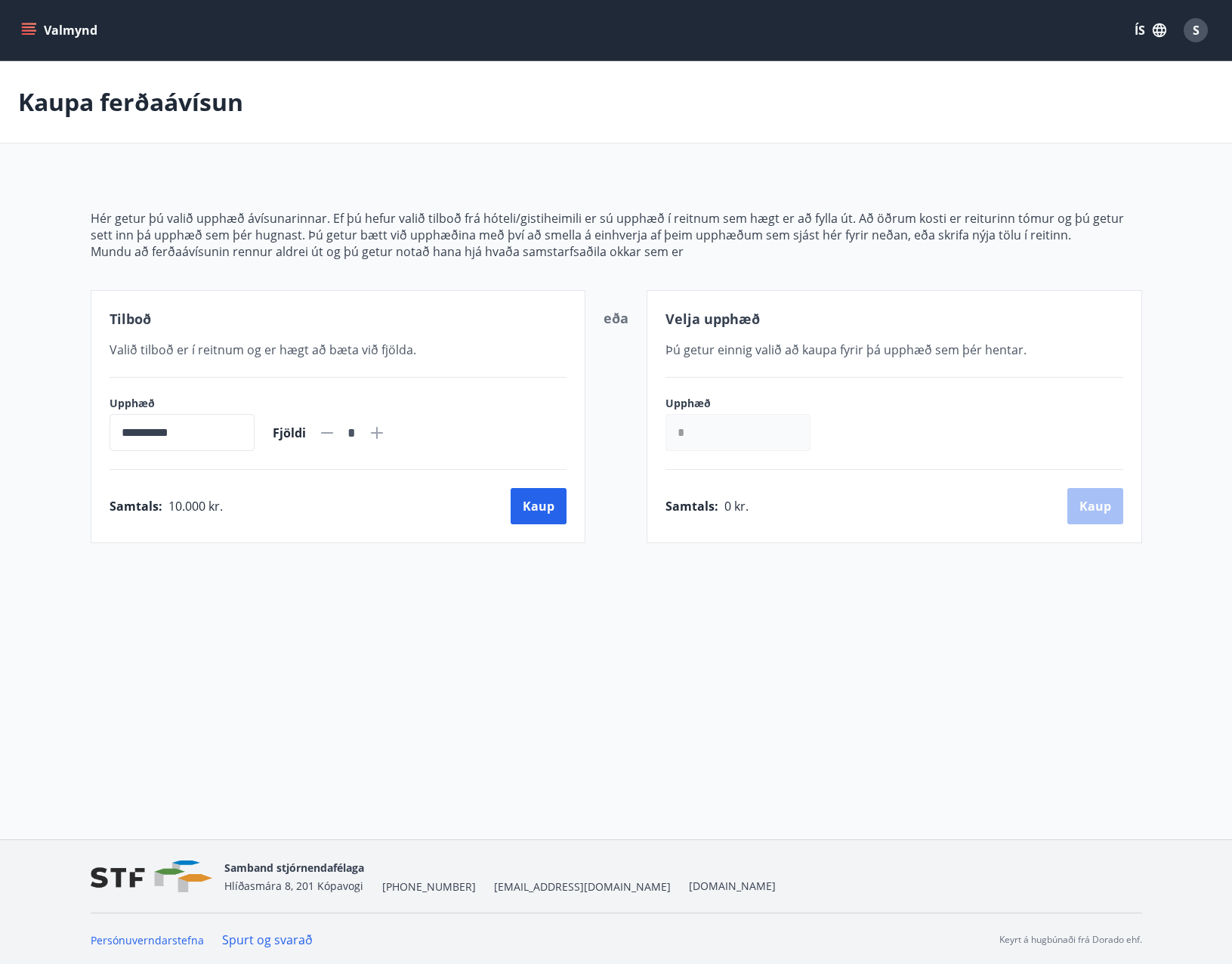
click at [208, 436] on input "**********" at bounding box center [181, 432] width 145 height 37
click at [337, 437] on icon at bounding box center [327, 433] width 18 height 18
drag, startPoint x: 409, startPoint y: 431, endPoint x: 386, endPoint y: 434, distance: 23.2
click at [409, 432] on div "**********" at bounding box center [338, 423] width 458 height 55
click at [386, 438] on div "*" at bounding box center [351, 432] width 68 height 26
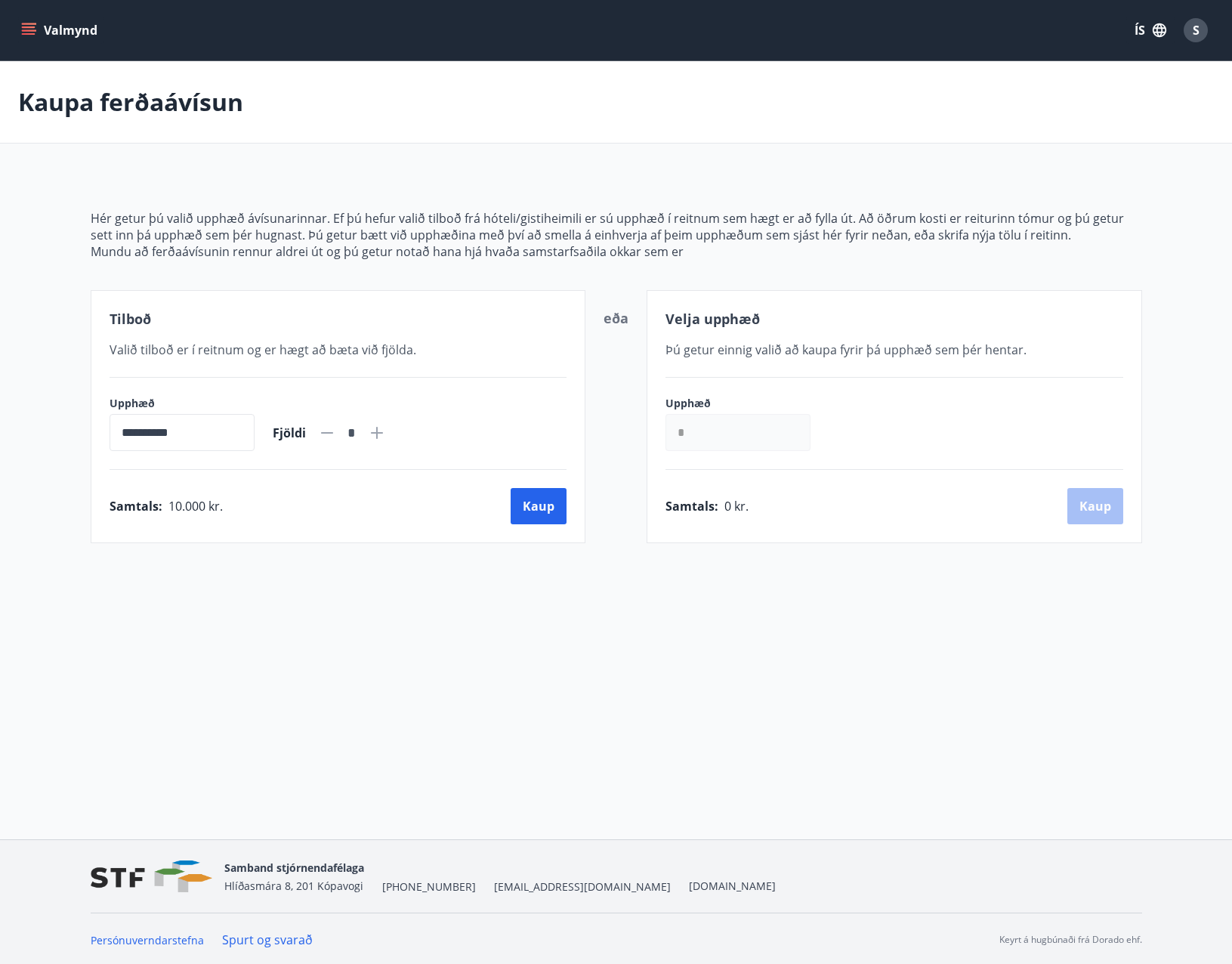
click at [386, 439] on icon at bounding box center [377, 433] width 18 height 18
drag, startPoint x: 394, startPoint y: 436, endPoint x: 372, endPoint y: 441, distance: 22.6
click at [386, 436] on icon at bounding box center [377, 433] width 18 height 18
click at [337, 437] on icon at bounding box center [327, 433] width 18 height 18
click at [337, 434] on icon at bounding box center [327, 433] width 18 height 18
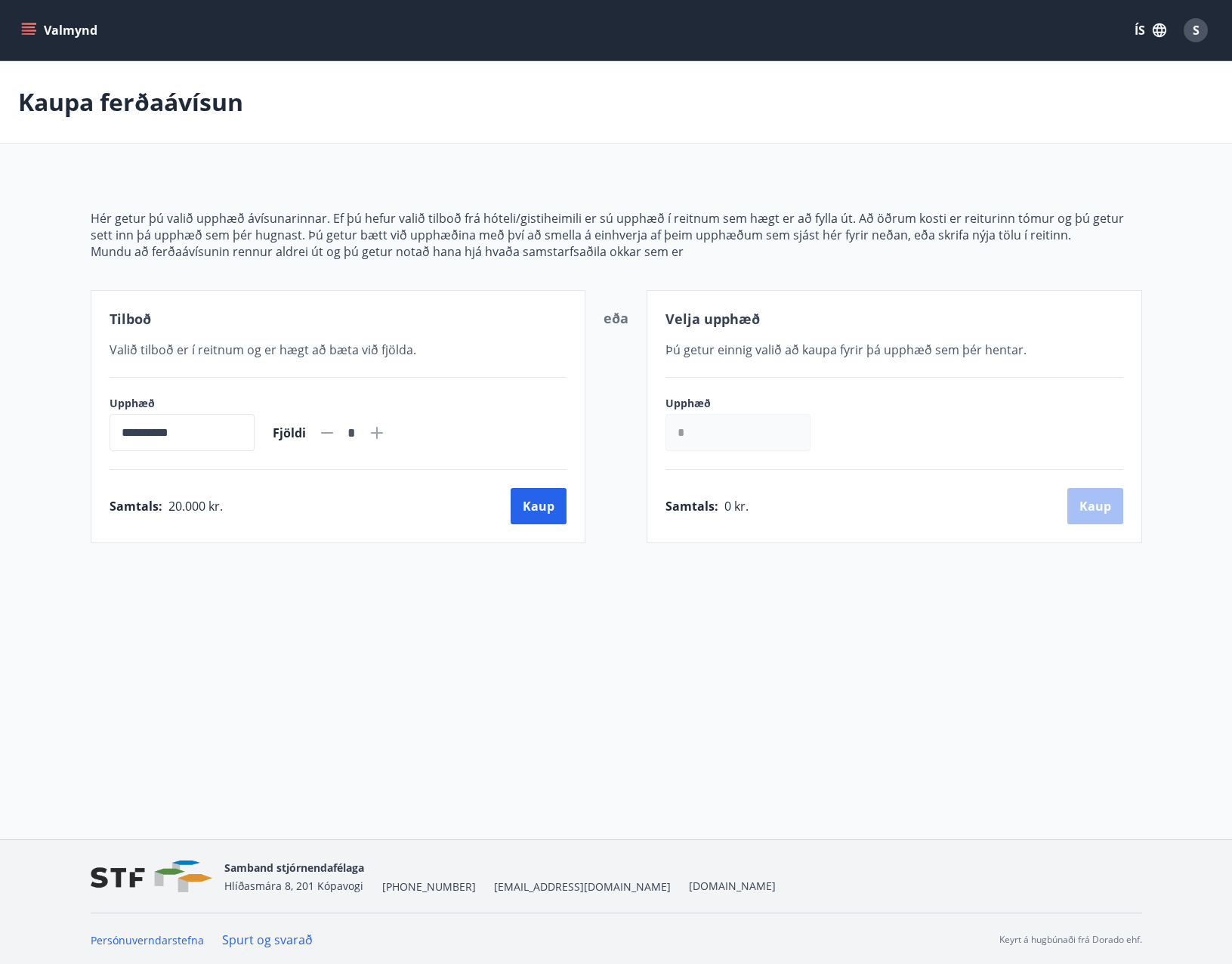
type input "*"
click at [337, 433] on icon at bounding box center [327, 433] width 18 height 18
click at [337, 430] on icon at bounding box center [327, 433] width 18 height 18
drag, startPoint x: 348, startPoint y: 430, endPoint x: 155, endPoint y: 498, distance: 204.6
click at [337, 438] on icon at bounding box center [327, 433] width 18 height 18
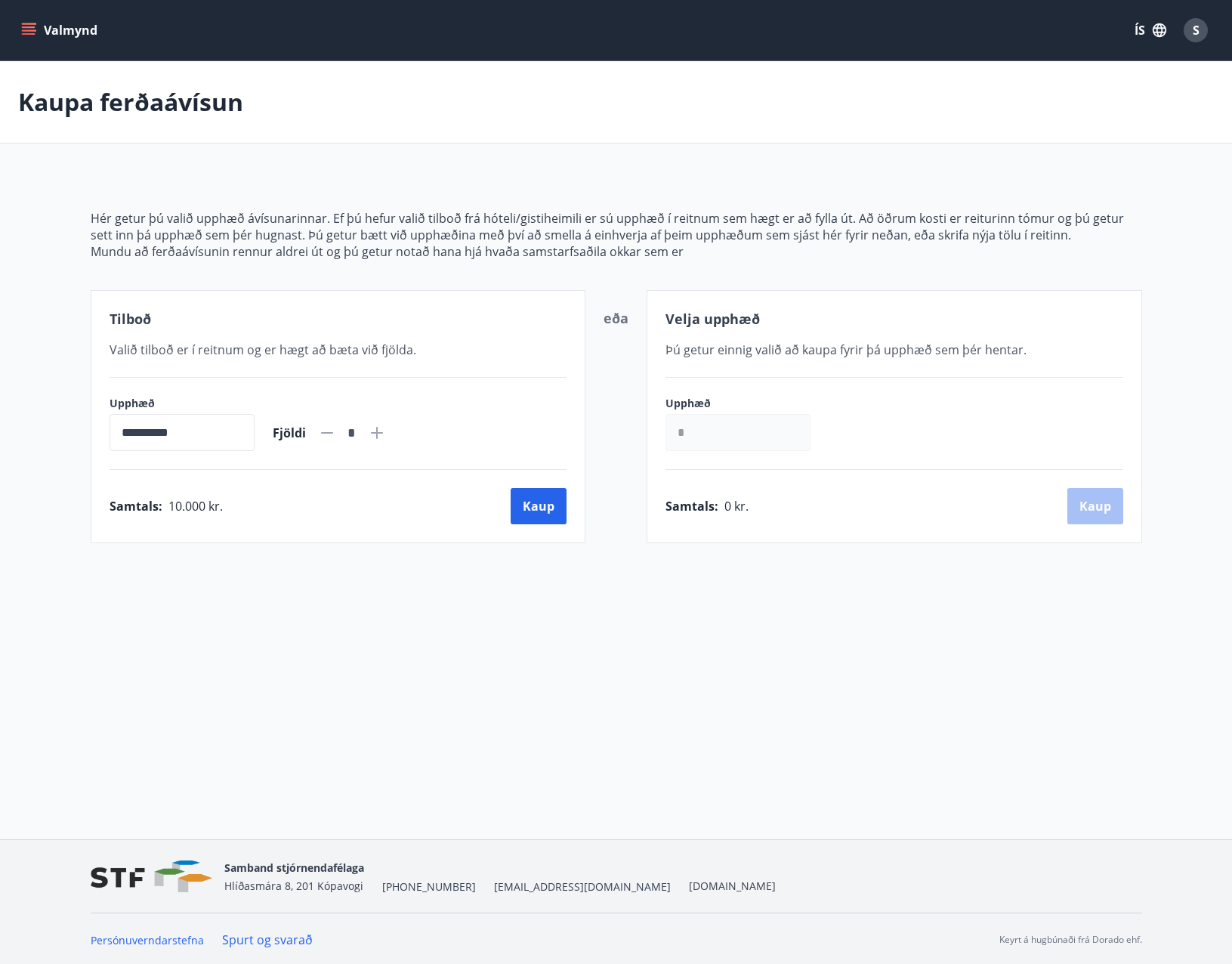
click at [97, 514] on div "**********" at bounding box center [338, 416] width 496 height 253
click at [134, 323] on span "Tilboð" at bounding box center [130, 319] width 42 height 18
drag, startPoint x: 23, startPoint y: 29, endPoint x: 23, endPoint y: 56, distance: 27.0
click at [23, 30] on icon "menu" at bounding box center [28, 30] width 15 height 15
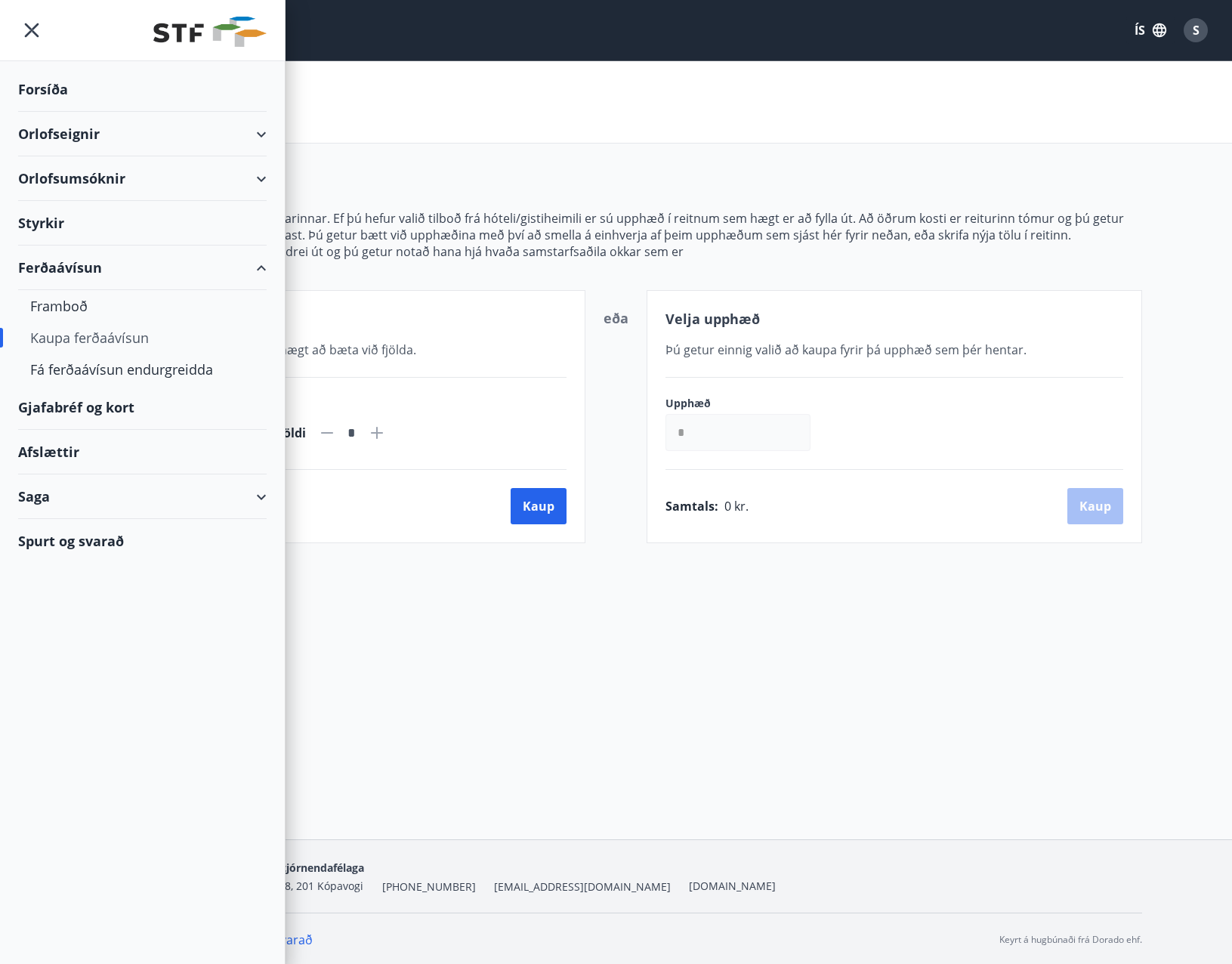
click at [505, 337] on div "**********" at bounding box center [338, 416] width 496 height 253
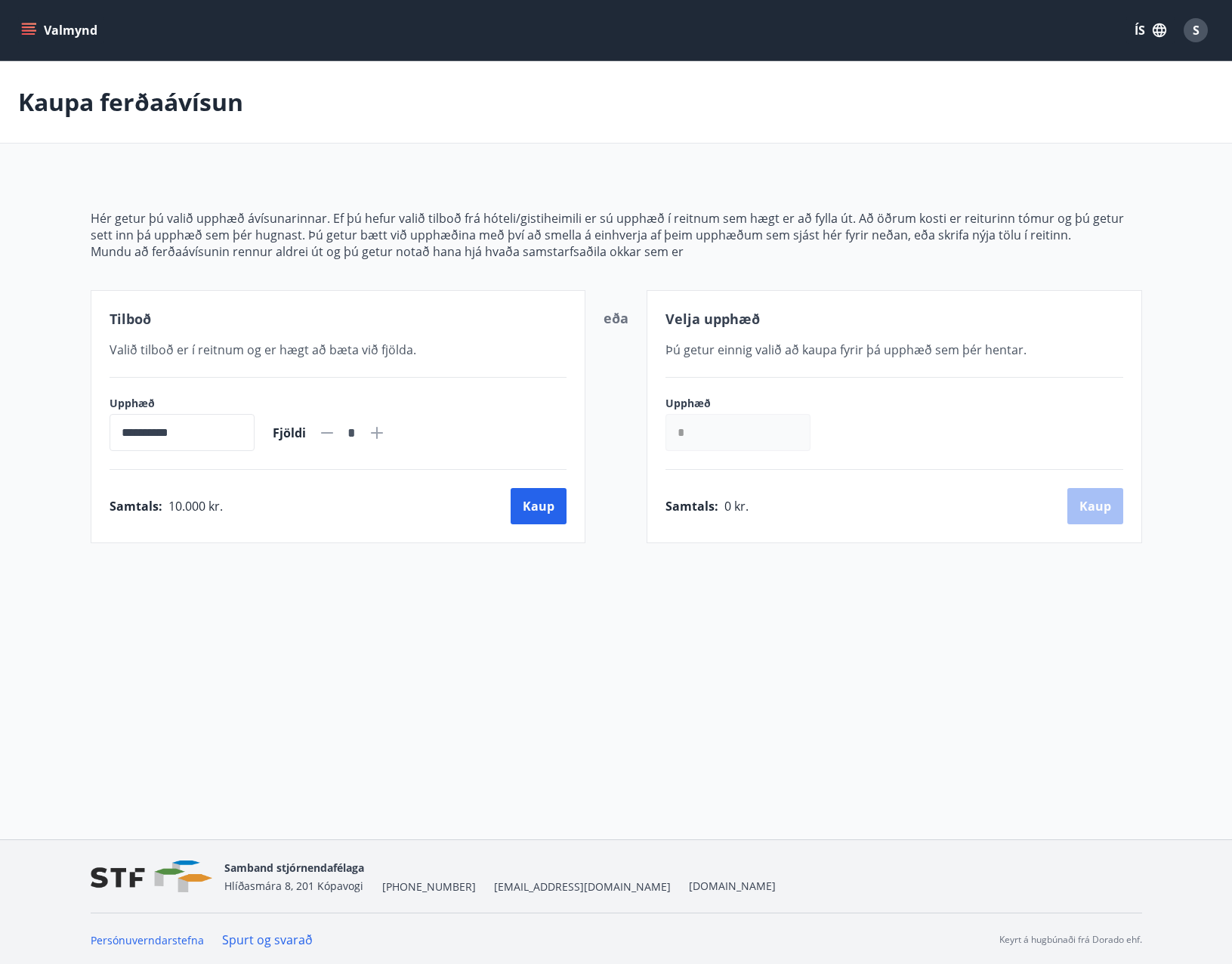
drag, startPoint x: 23, startPoint y: 30, endPoint x: 31, endPoint y: 53, distance: 24.4
click at [23, 29] on icon "menu" at bounding box center [28, 30] width 15 height 15
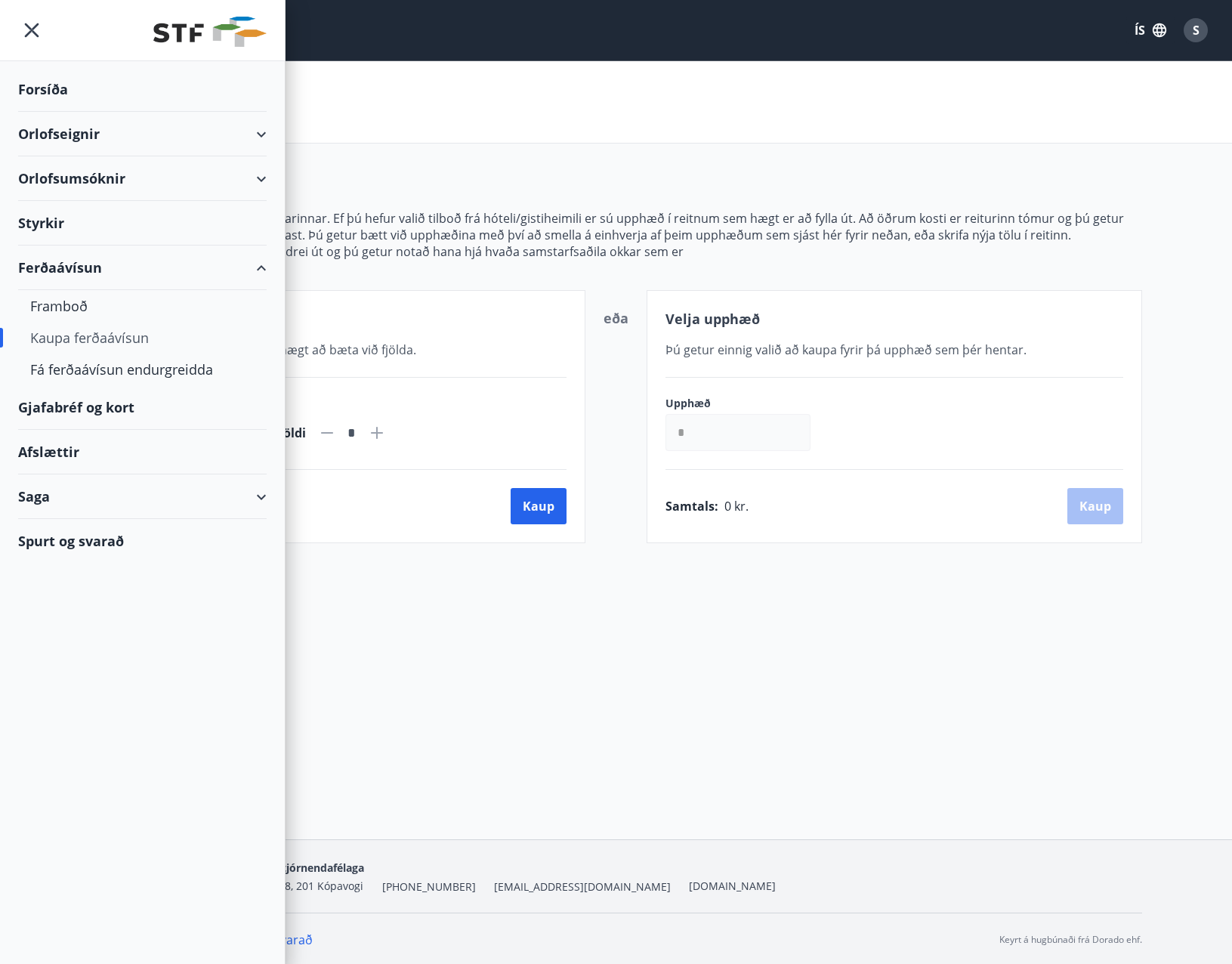
click at [115, 342] on div "Kaupa ferðaávísun" at bounding box center [142, 338] width 225 height 32
type input "*****"
click at [107, 339] on div "Kaupa ferðaávísun" at bounding box center [142, 338] width 225 height 32
click at [72, 406] on div "Gjafabréf og kort" at bounding box center [142, 407] width 248 height 44
click at [35, 35] on icon "menu" at bounding box center [32, 30] width 27 height 27
